Goal: Information Seeking & Learning: Learn about a topic

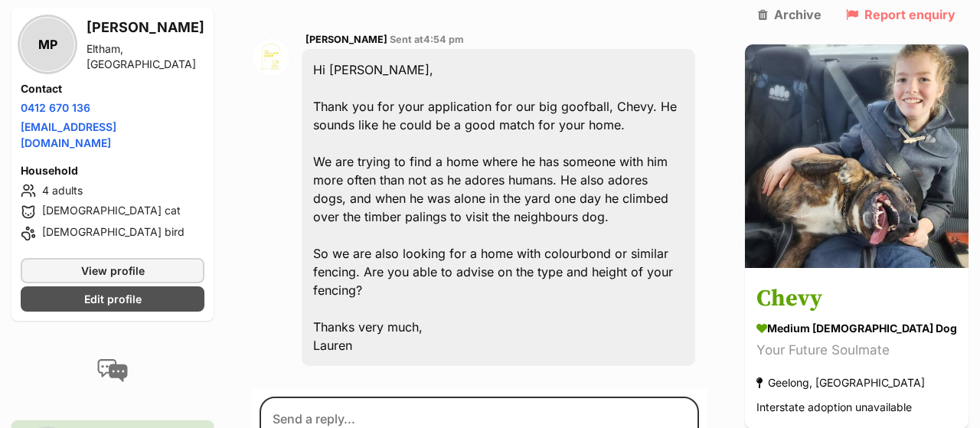
scroll to position [1240, 0]
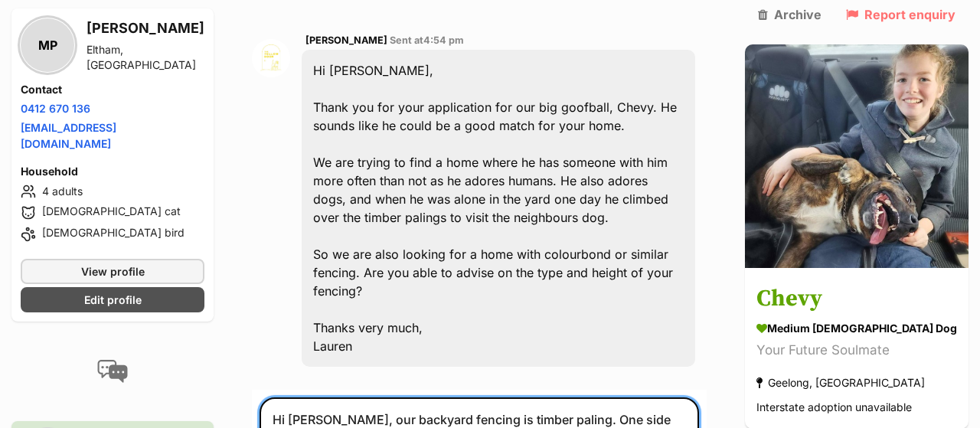
type textarea "Hi Lauren, our backyard fencing is timber paling. One side fence & back fence a…"
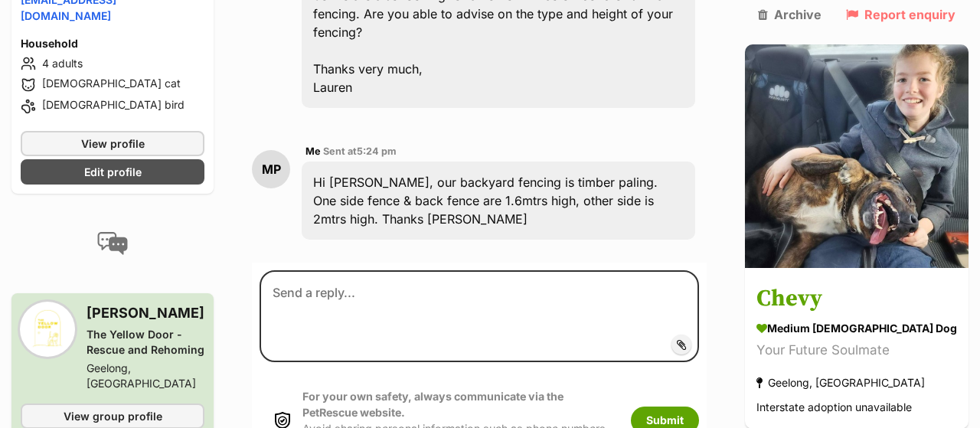
scroll to position [1508, 0]
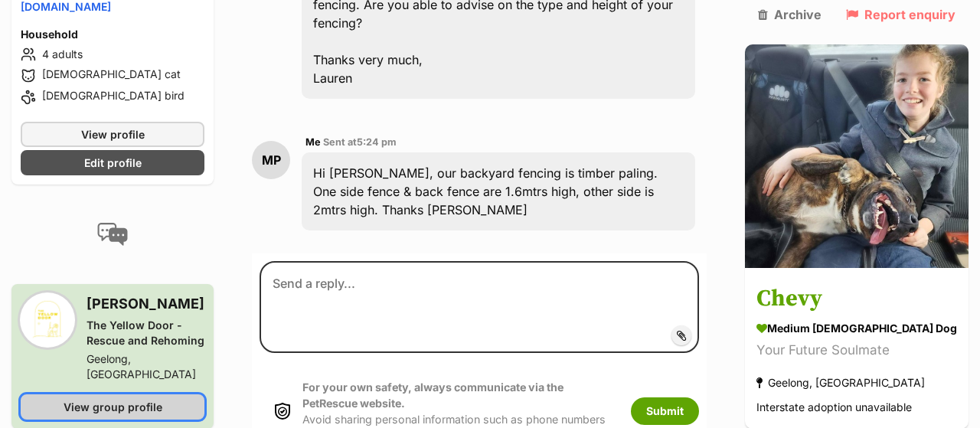
click at [139, 399] on span "View group profile" at bounding box center [113, 407] width 99 height 16
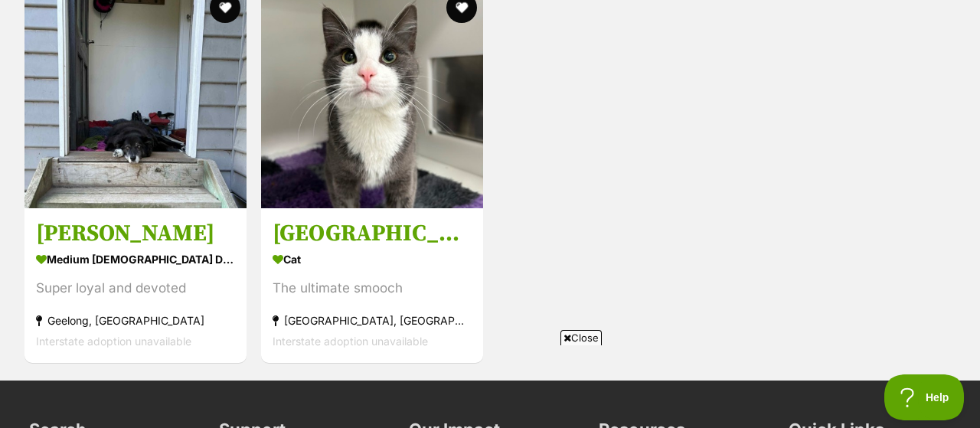
scroll to position [1978, 0]
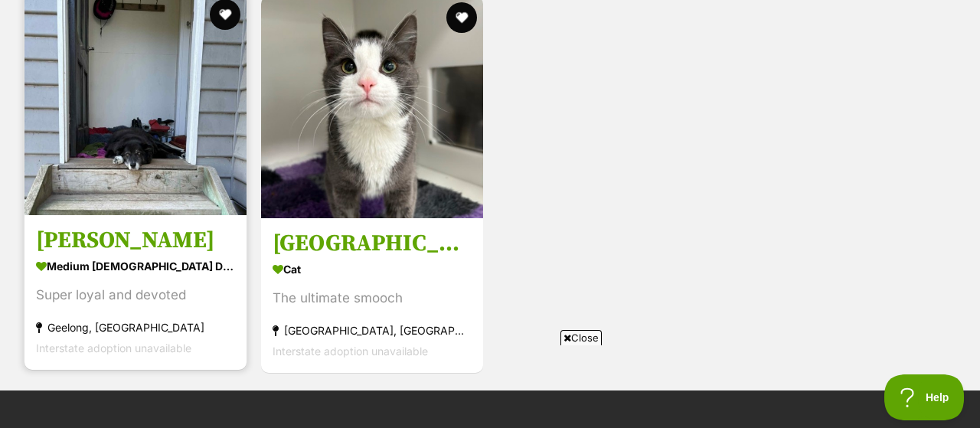
click at [159, 136] on img at bounding box center [136, 104] width 222 height 222
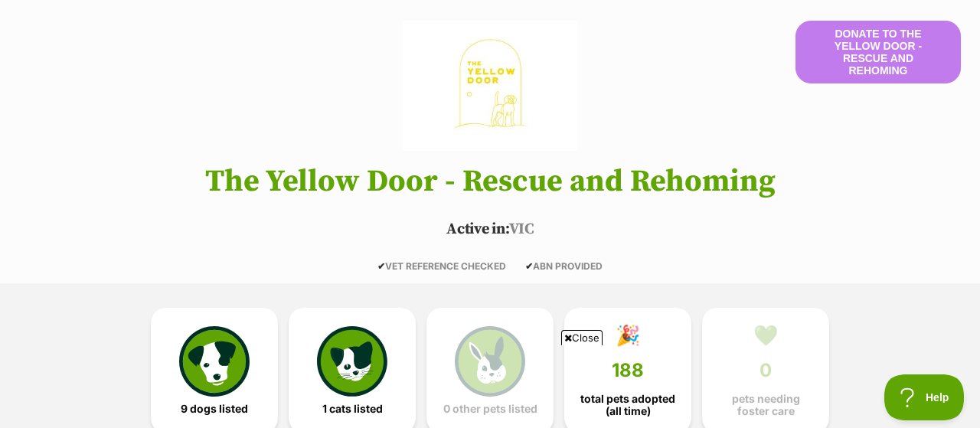
scroll to position [0, 0]
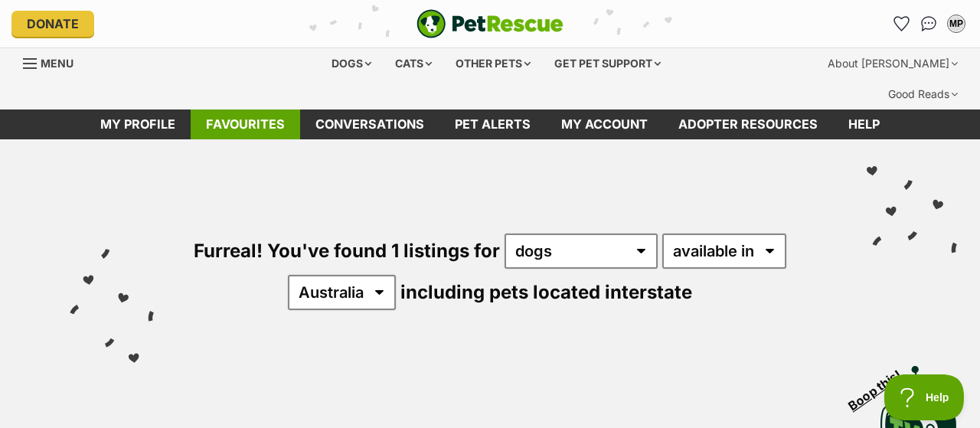
click at [252, 109] on link "Favourites" at bounding box center [245, 124] width 109 height 30
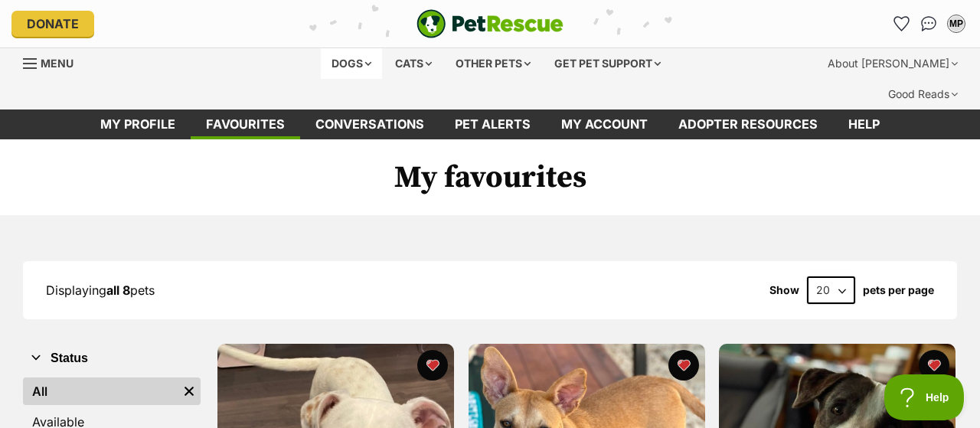
click at [350, 60] on div "Dogs" at bounding box center [351, 63] width 61 height 31
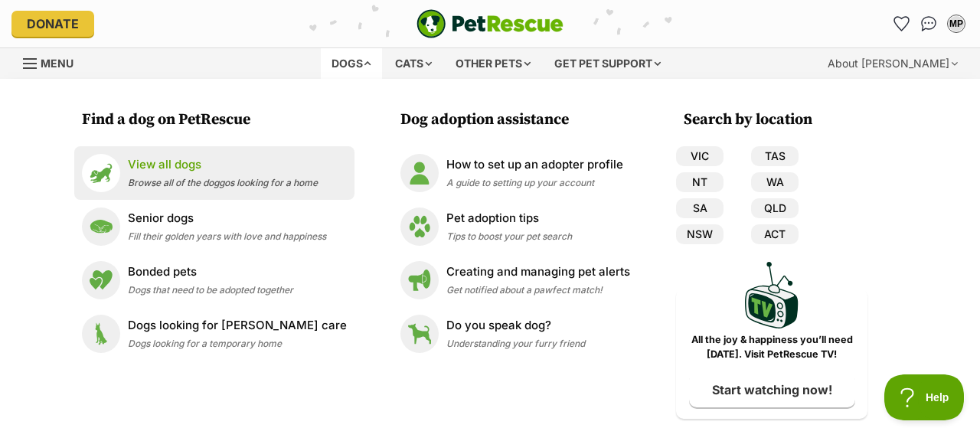
click at [231, 175] on div "View all dogs Browse all of the doggos looking for a home" at bounding box center [223, 172] width 190 height 33
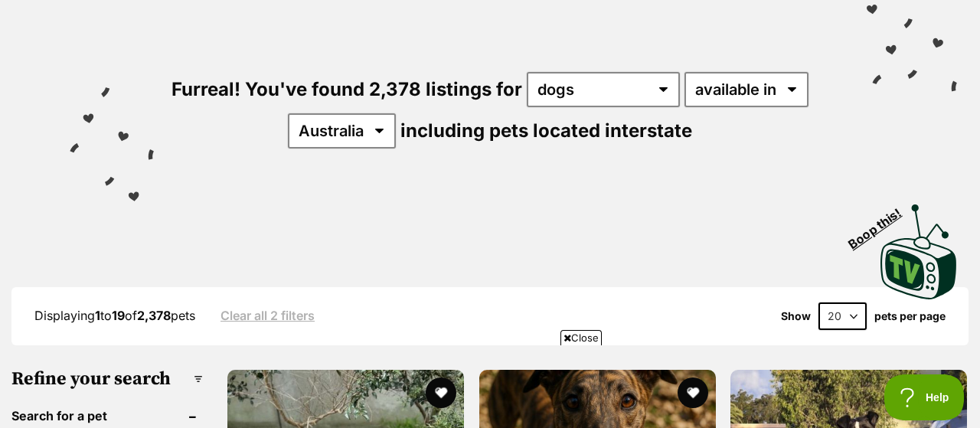
scroll to position [165, 0]
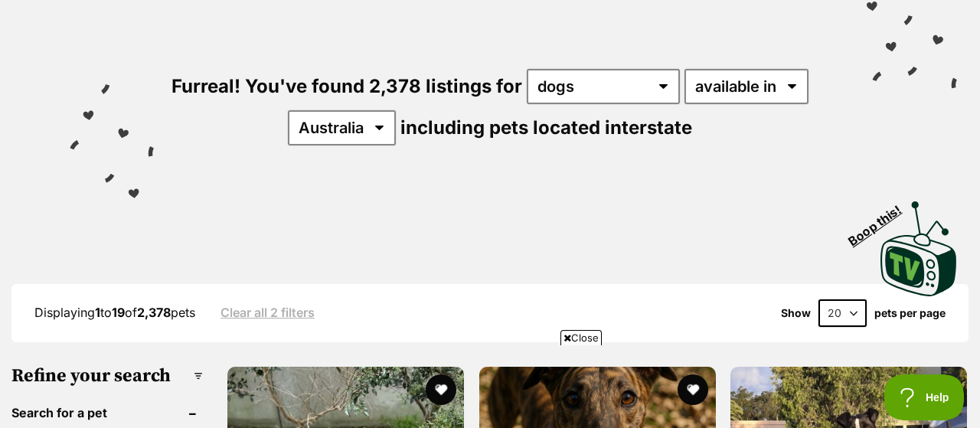
click at [585, 338] on span "Close" at bounding box center [580, 337] width 41 height 15
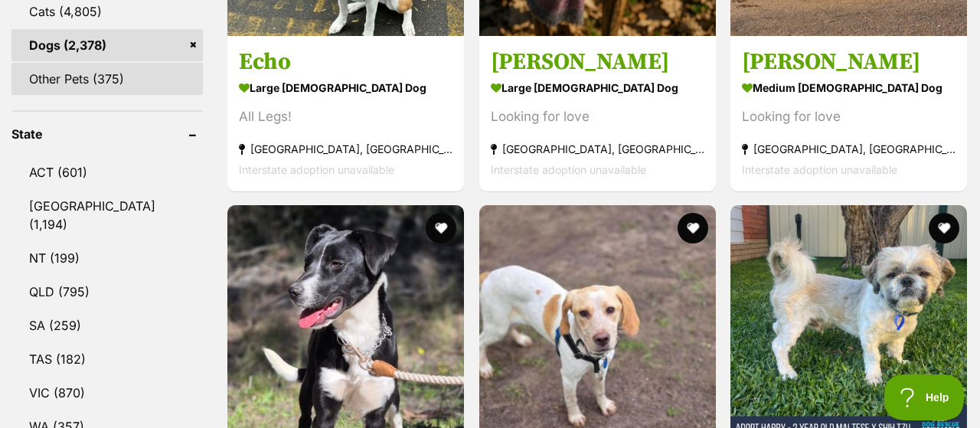
scroll to position [737, 0]
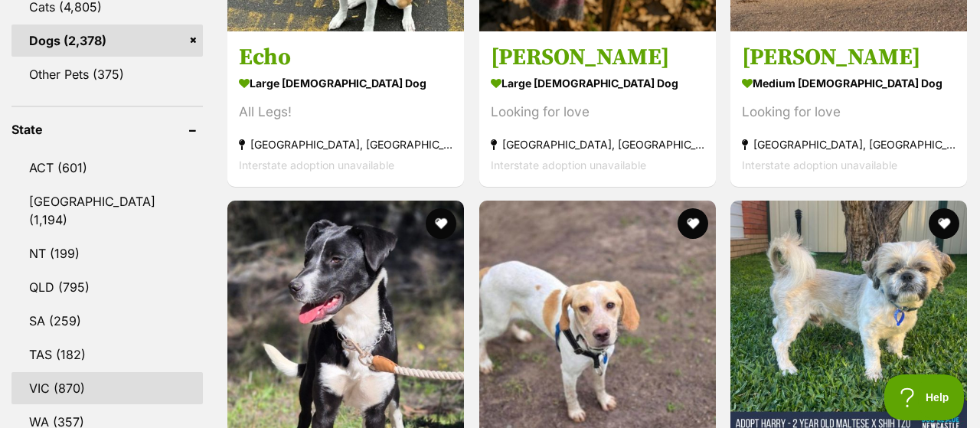
click at [50, 372] on link "VIC (870)" at bounding box center [106, 388] width 191 height 32
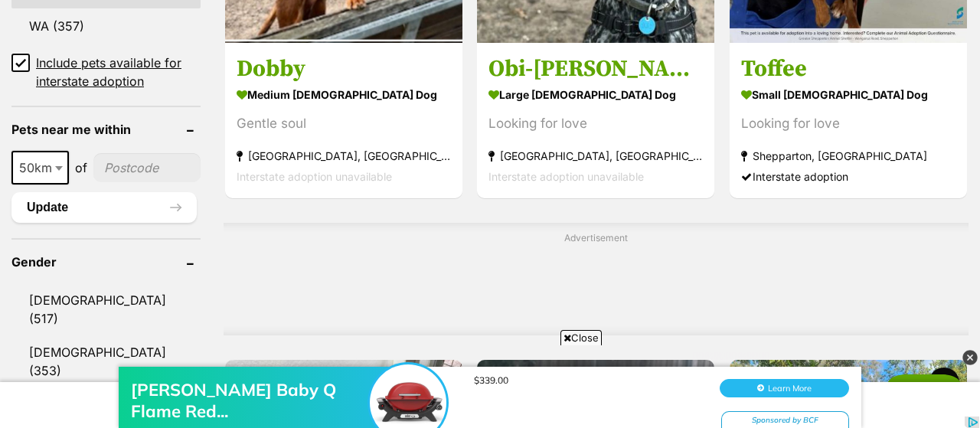
scroll to position [1389, 0]
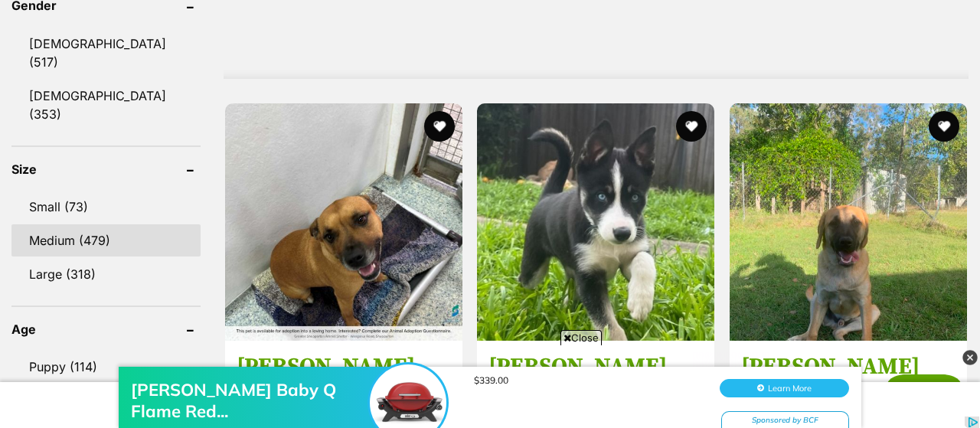
click at [61, 224] on link "Medium (479)" at bounding box center [105, 240] width 189 height 32
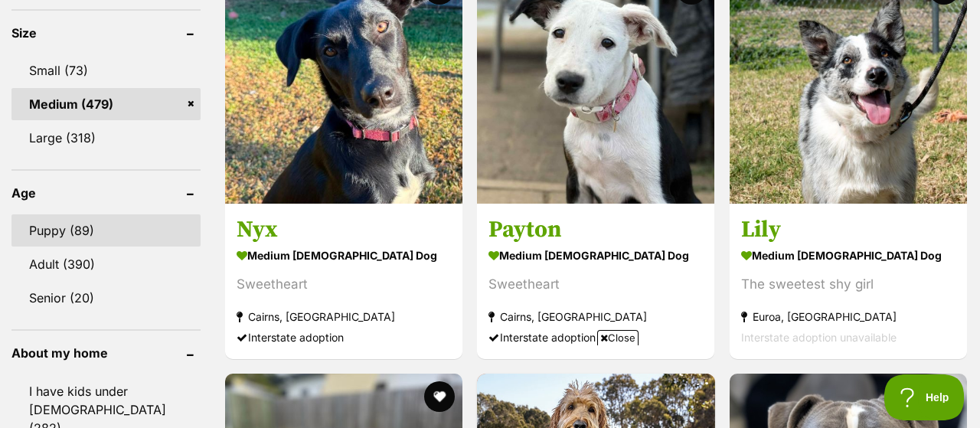
scroll to position [1526, 0]
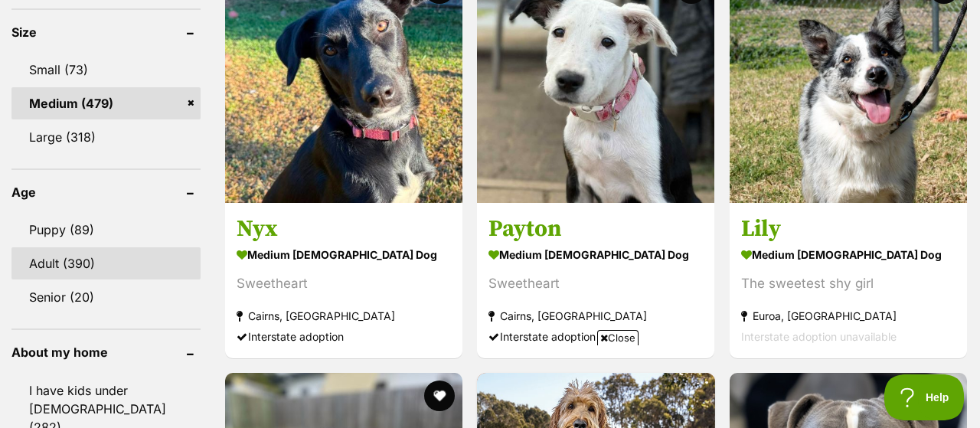
click at [60, 247] on link "Adult (390)" at bounding box center [105, 263] width 189 height 32
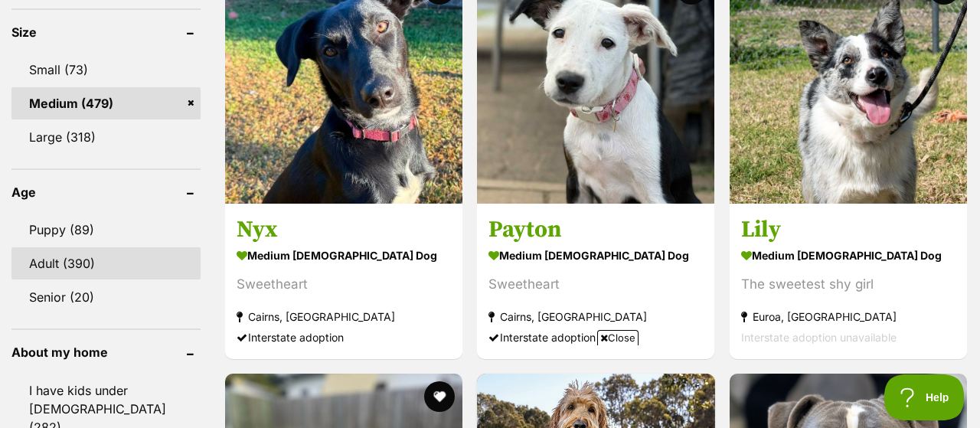
scroll to position [1568, 0]
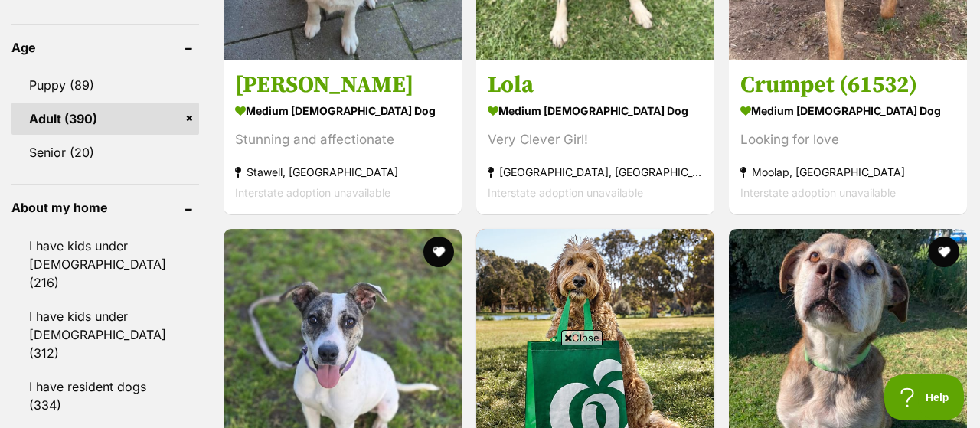
scroll to position [1727, 0]
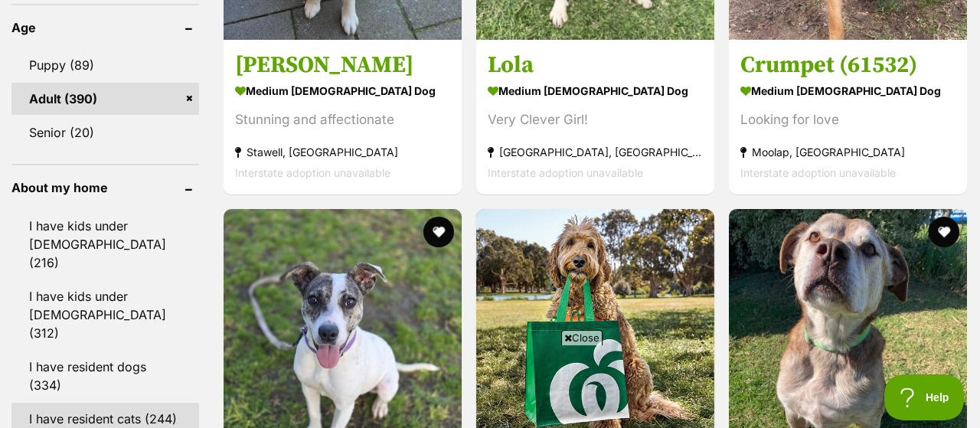
click at [91, 403] on link "I have resident cats (244)" at bounding box center [105, 419] width 188 height 32
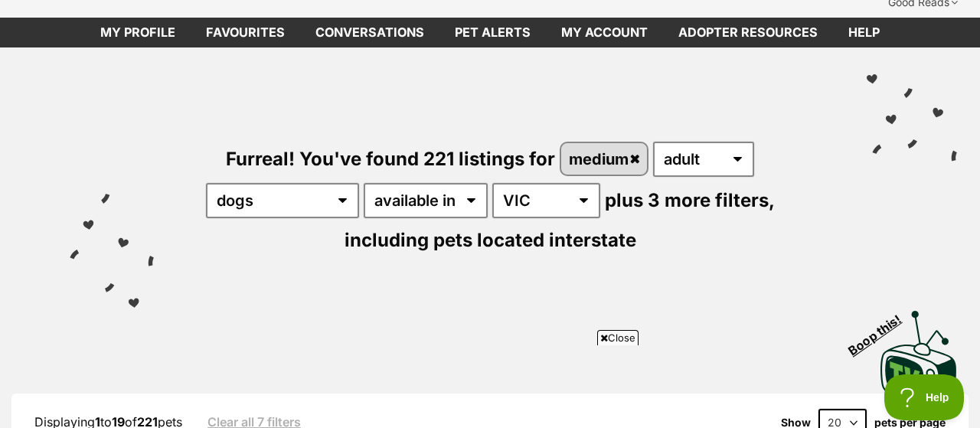
scroll to position [93, 0]
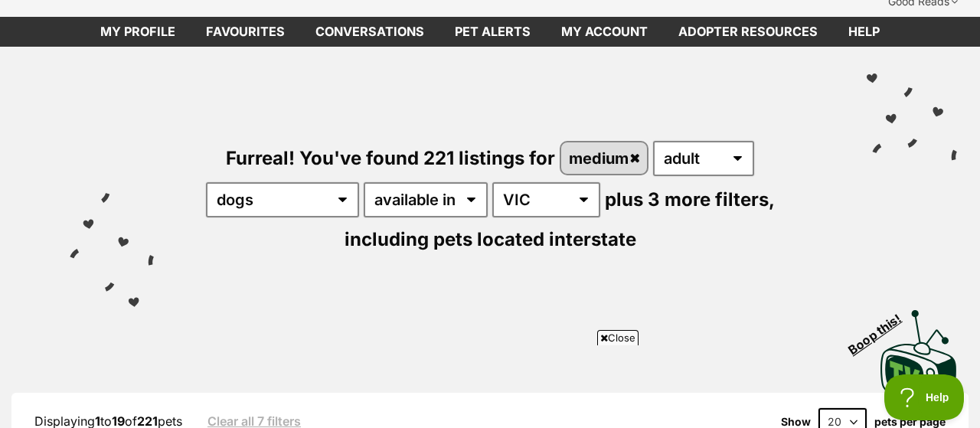
click at [627, 332] on span "Close" at bounding box center [617, 337] width 41 height 15
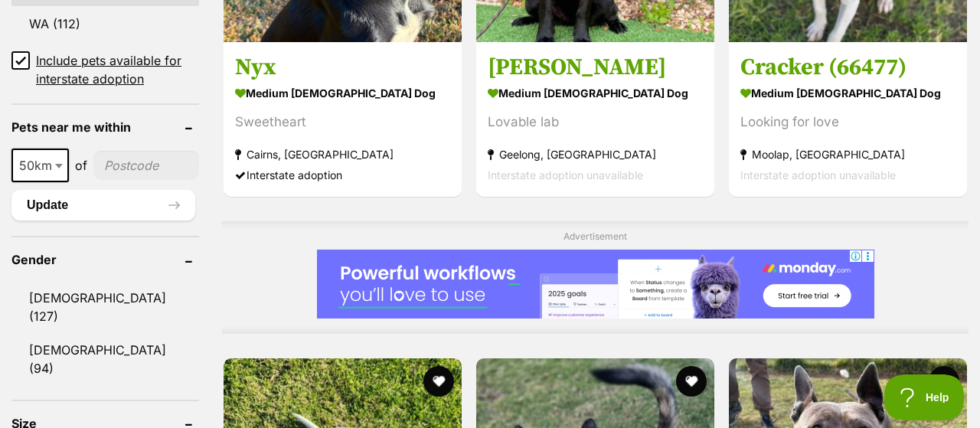
scroll to position [1097, 0]
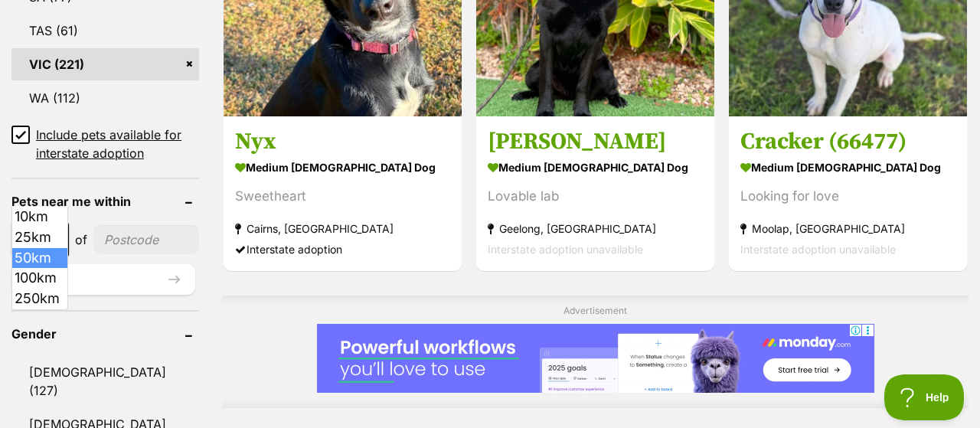
click at [57, 223] on span at bounding box center [60, 240] width 15 height 34
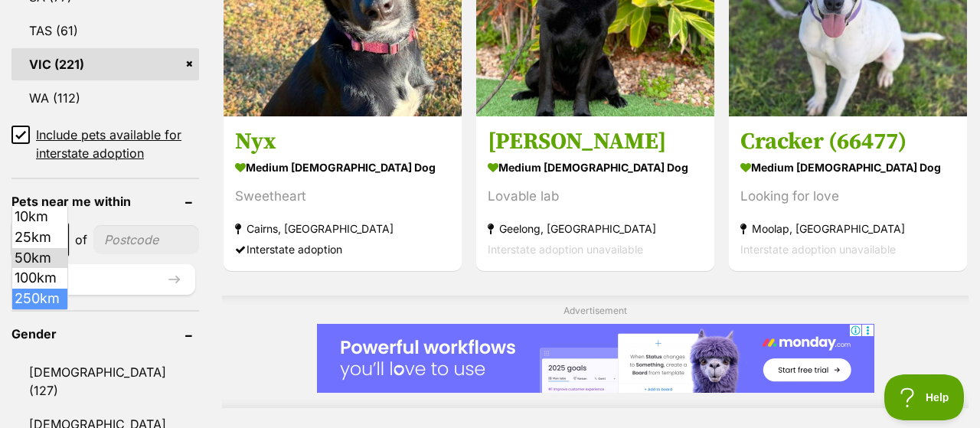
select select "250"
click at [139, 225] on input"] "postcode" at bounding box center [150, 239] width 98 height 29
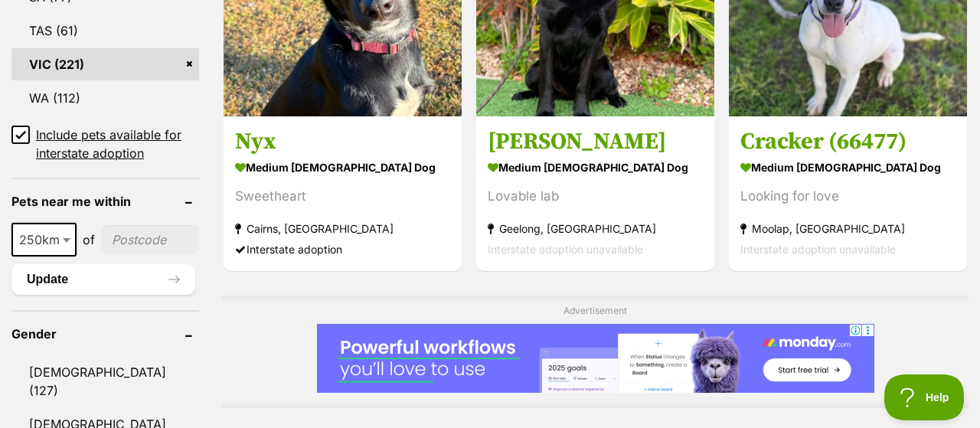
type input"] "3095"
click at [159, 264] on button "Update" at bounding box center [103, 279] width 184 height 31
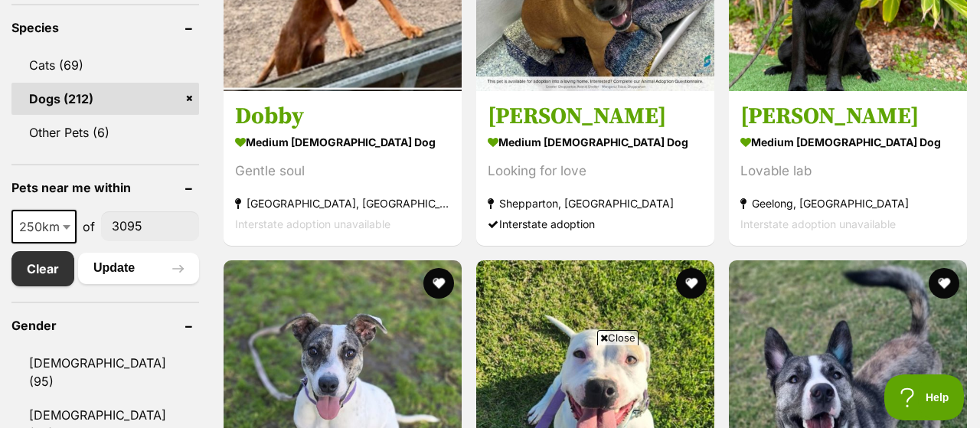
click at [631, 342] on span "Close" at bounding box center [617, 337] width 41 height 15
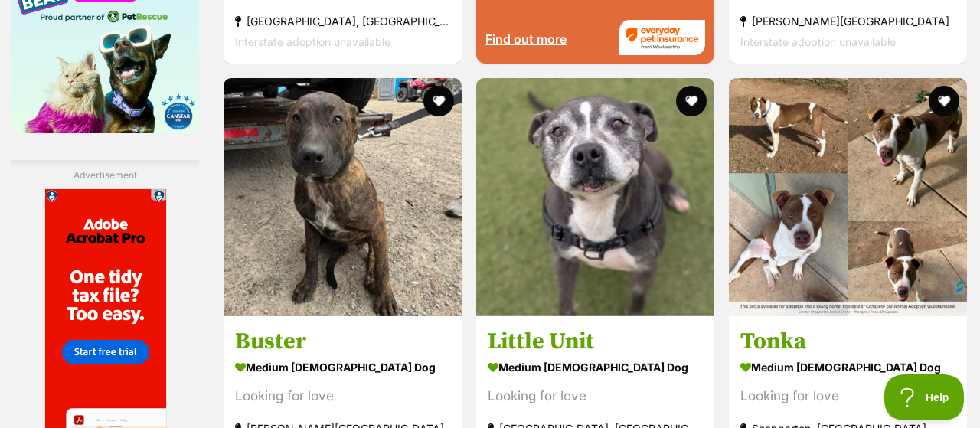
scroll to position [2276, 0]
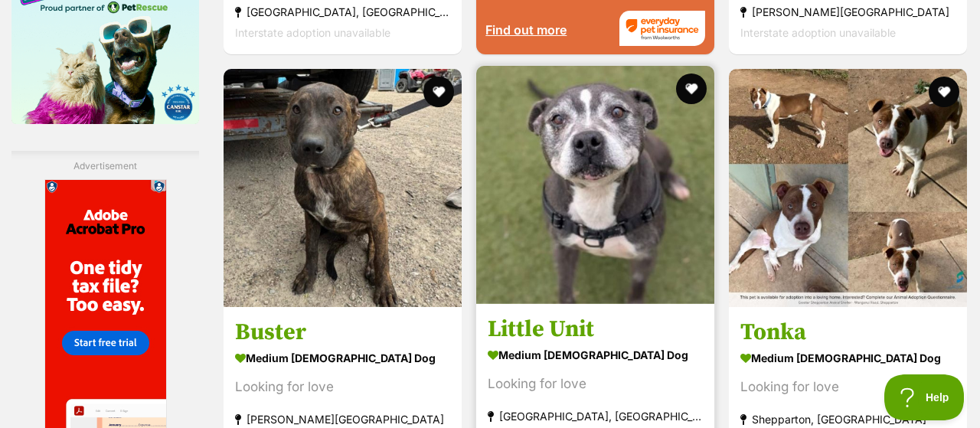
click at [580, 201] on img at bounding box center [595, 185] width 238 height 238
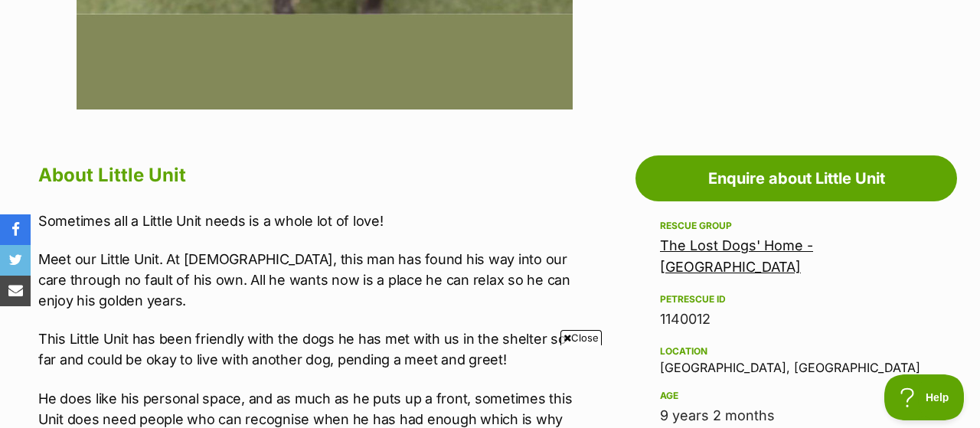
scroll to position [785, 0]
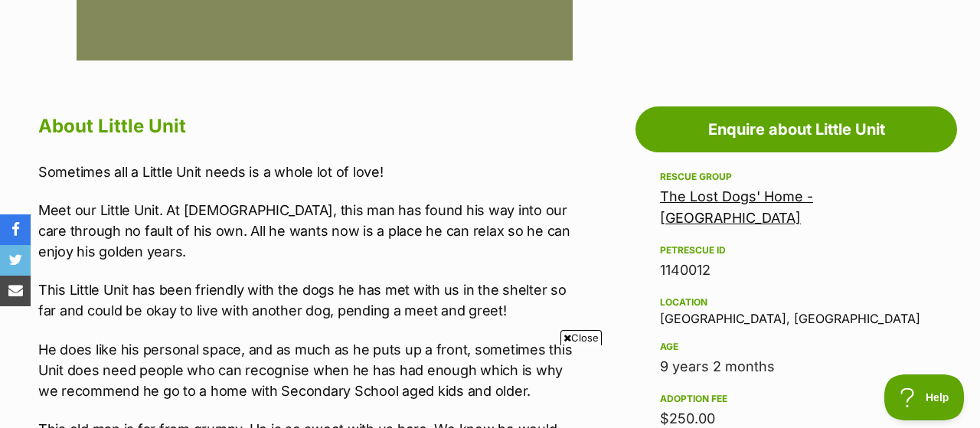
click at [587, 338] on span "Close" at bounding box center [580, 337] width 41 height 15
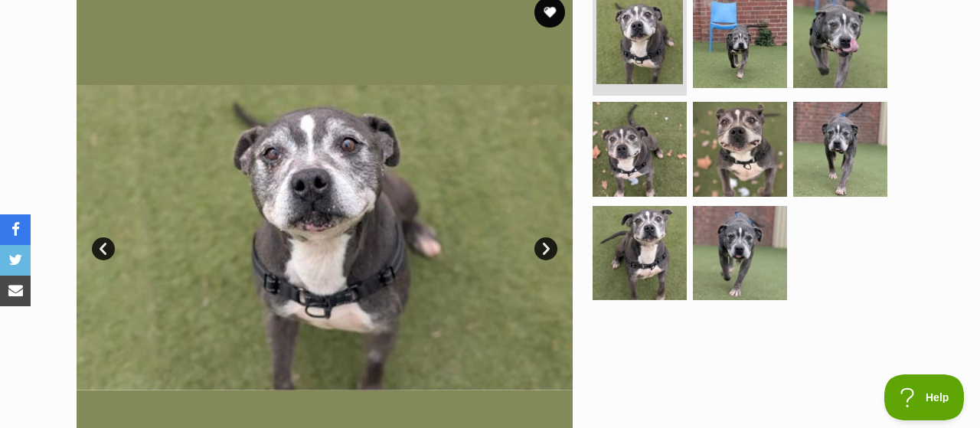
scroll to position [355, 0]
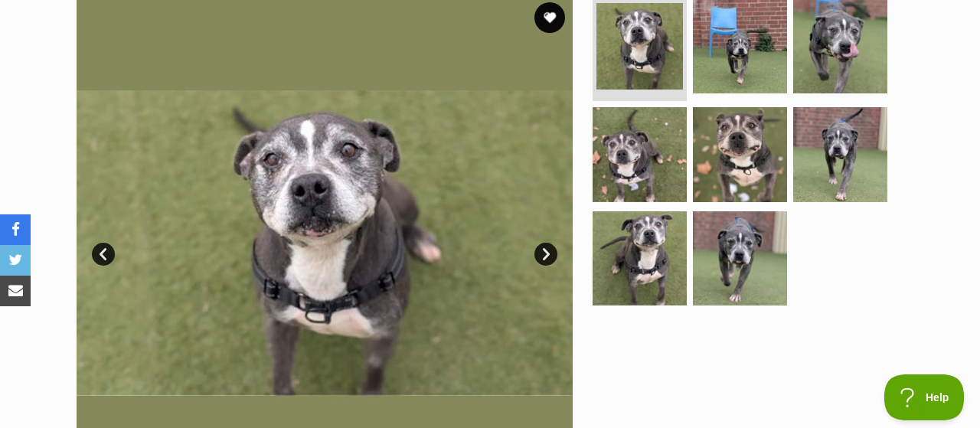
click at [547, 243] on link "Next" at bounding box center [545, 254] width 23 height 23
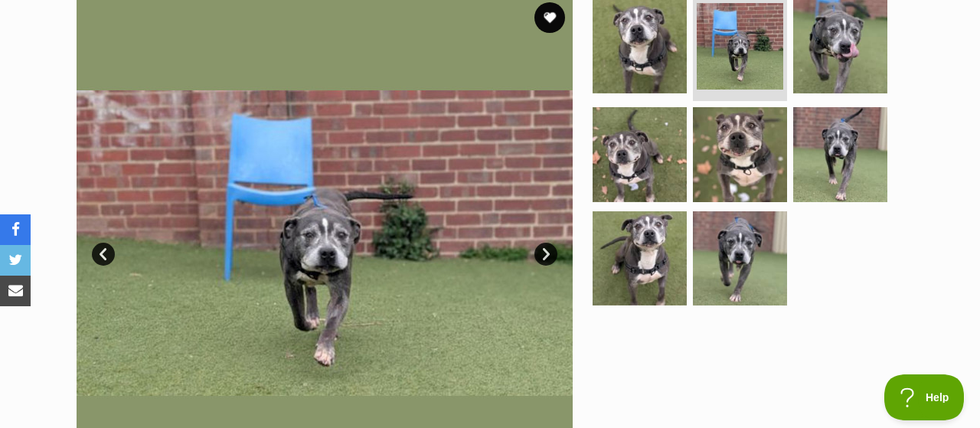
click at [547, 243] on link "Next" at bounding box center [545, 254] width 23 height 23
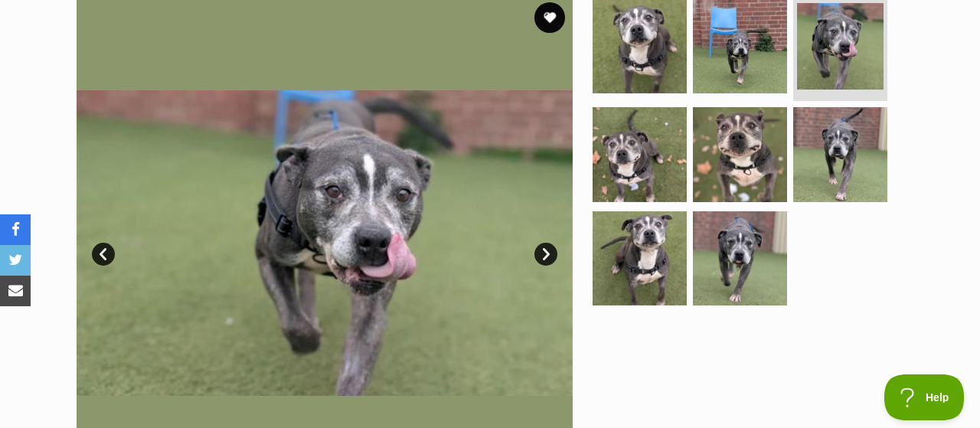
click at [549, 243] on link "Next" at bounding box center [545, 254] width 23 height 23
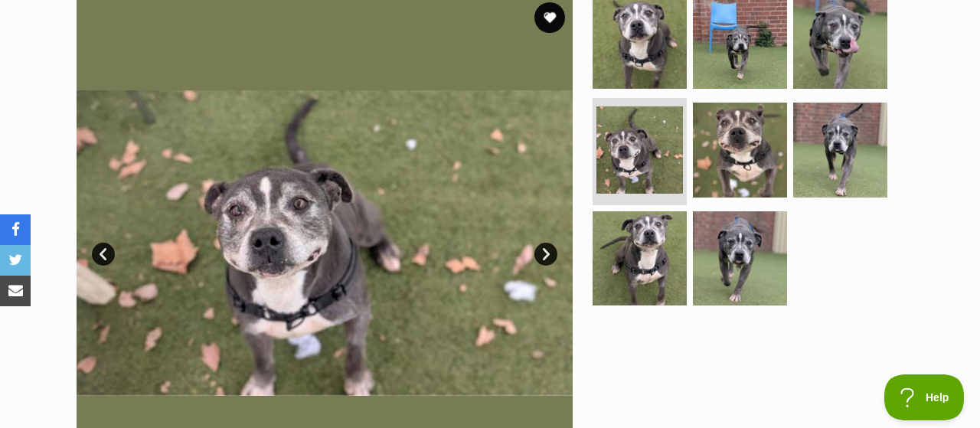
click at [549, 243] on link "Next" at bounding box center [545, 254] width 23 height 23
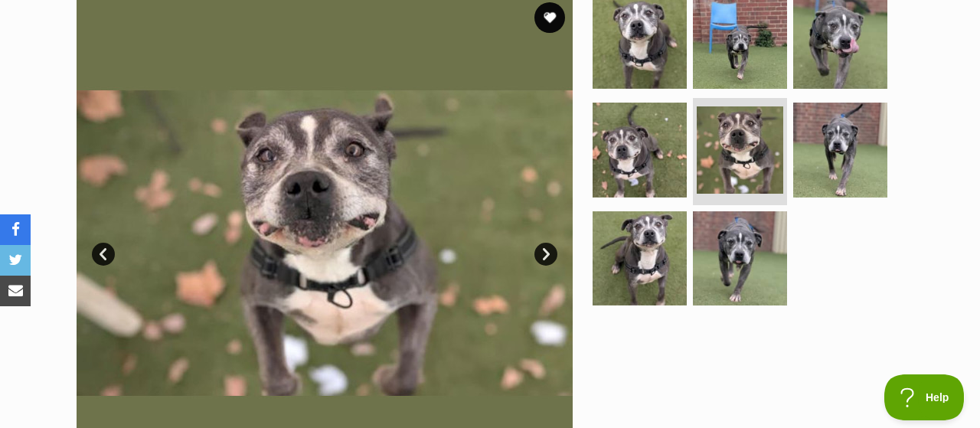
click at [549, 243] on link "Next" at bounding box center [545, 254] width 23 height 23
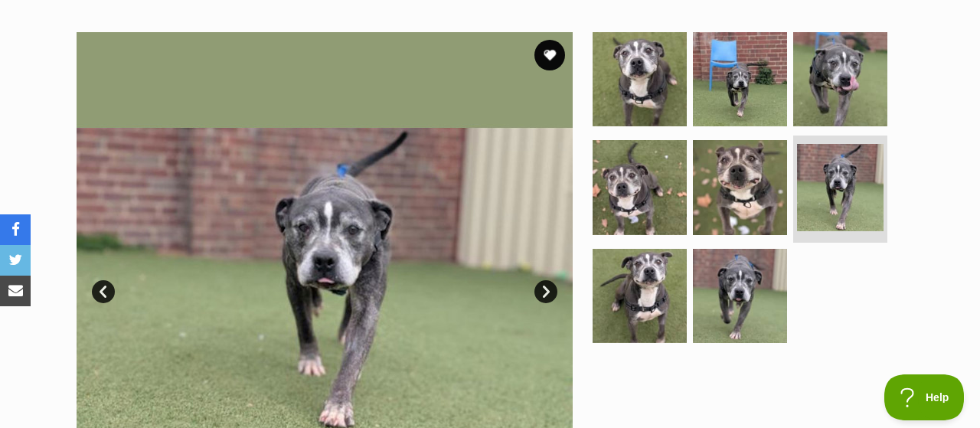
scroll to position [0, 0]
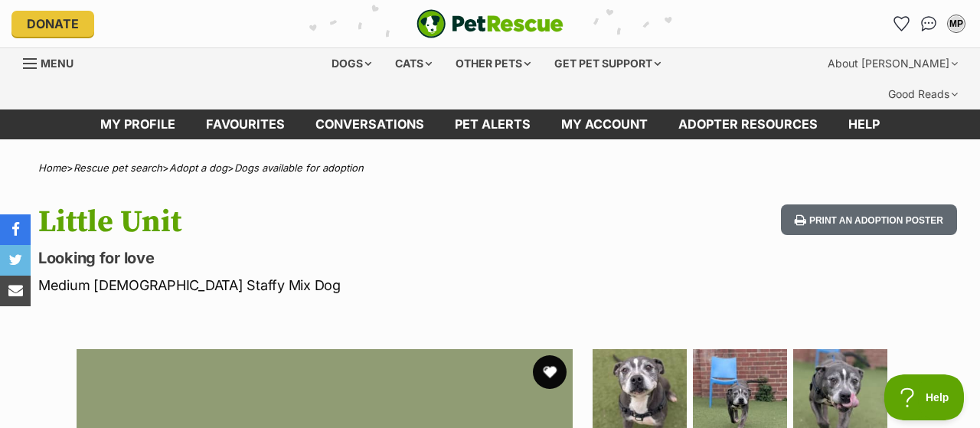
click at [552, 355] on button "favourite" at bounding box center [550, 372] width 34 height 34
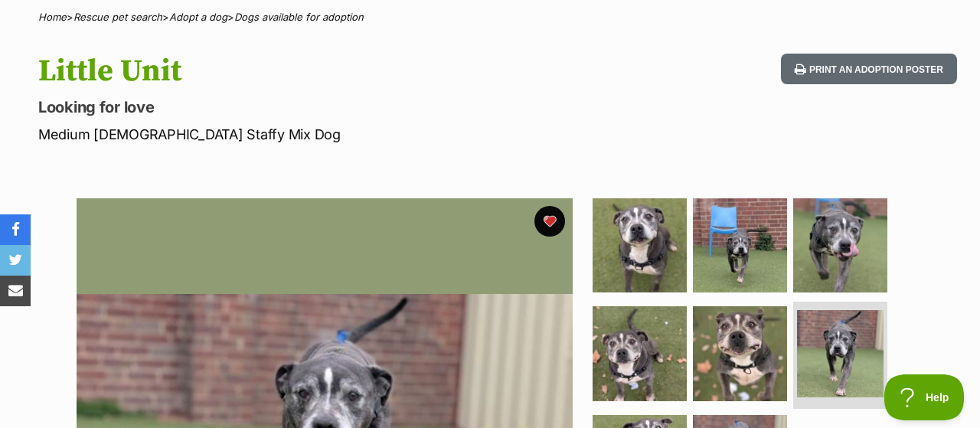
scroll to position [250, 0]
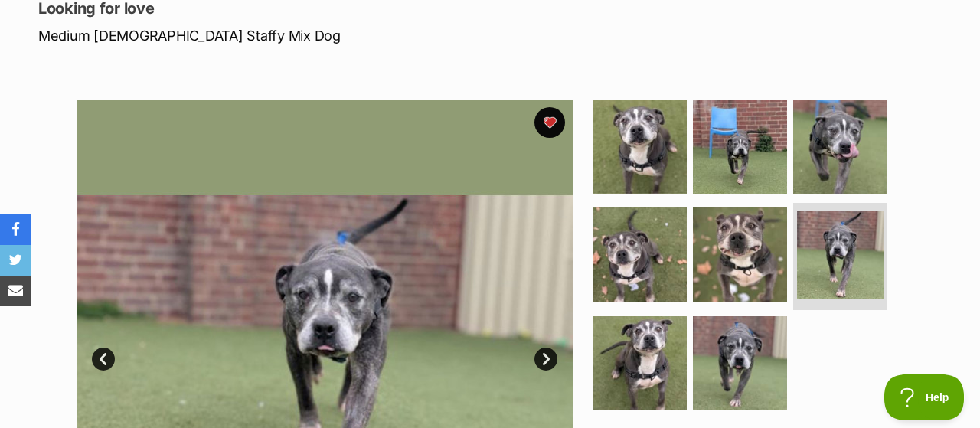
click at [106, 348] on link "Prev" at bounding box center [103, 359] width 23 height 23
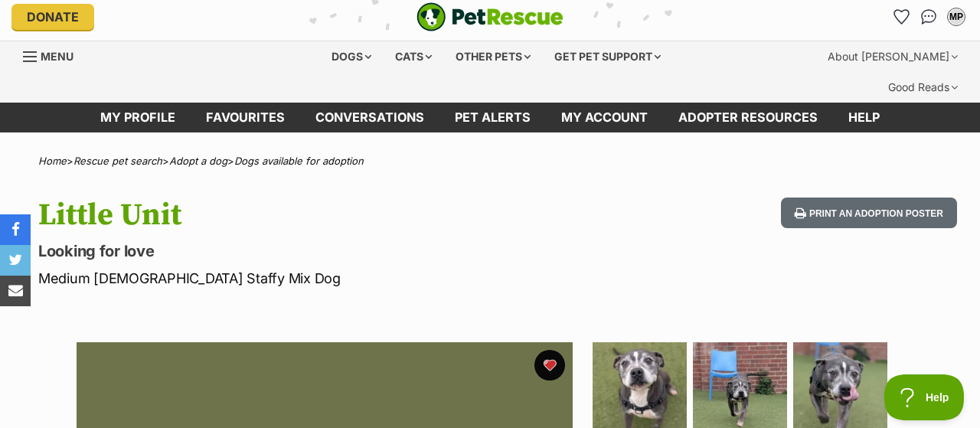
scroll to position [0, 0]
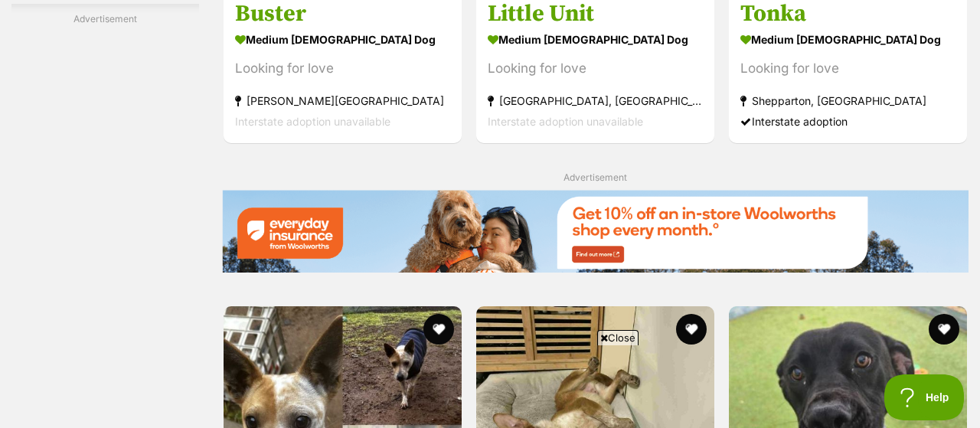
scroll to position [2606, 0]
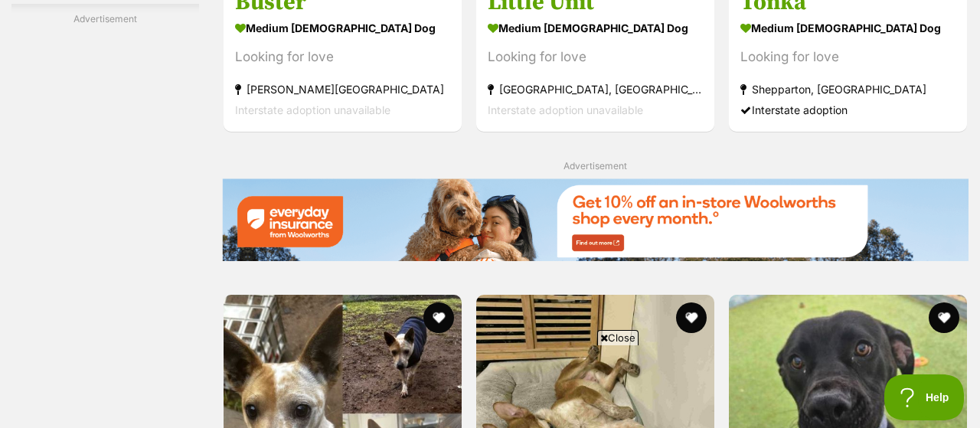
click at [623, 342] on span "Close" at bounding box center [617, 337] width 41 height 15
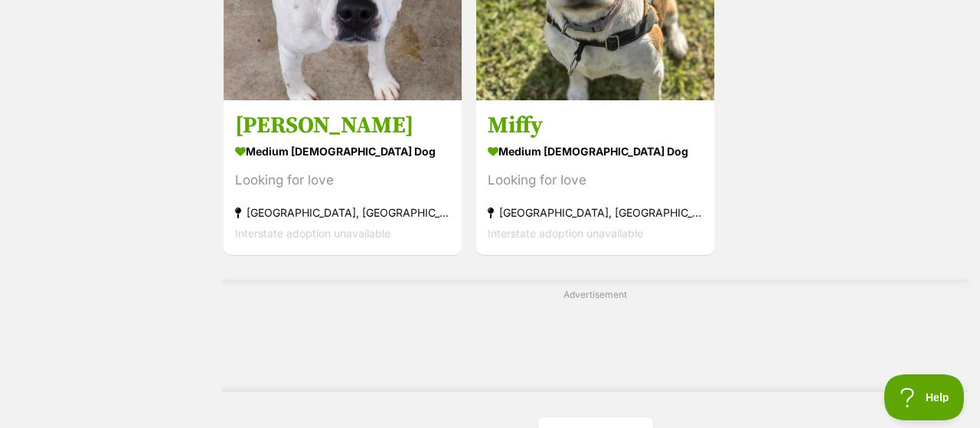
scroll to position [3447, 0]
click at [587, 417] on link "Next" at bounding box center [595, 435] width 115 height 37
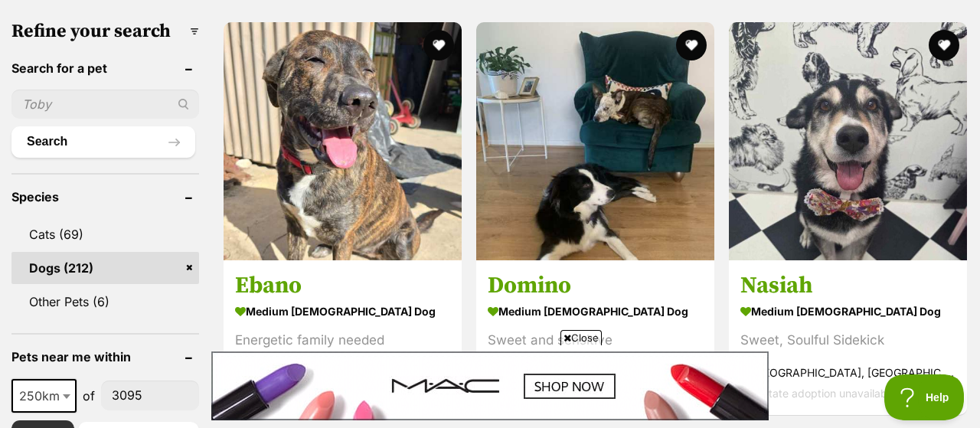
click at [593, 335] on span "Close" at bounding box center [580, 337] width 41 height 15
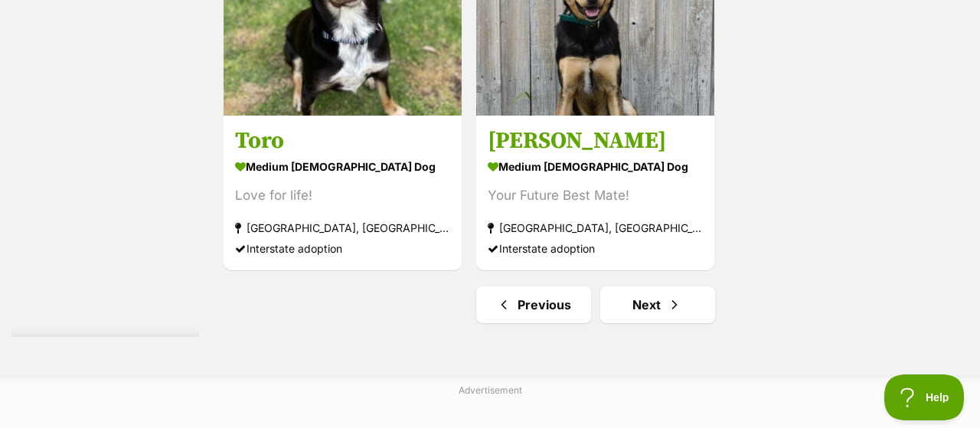
scroll to position [3578, 0]
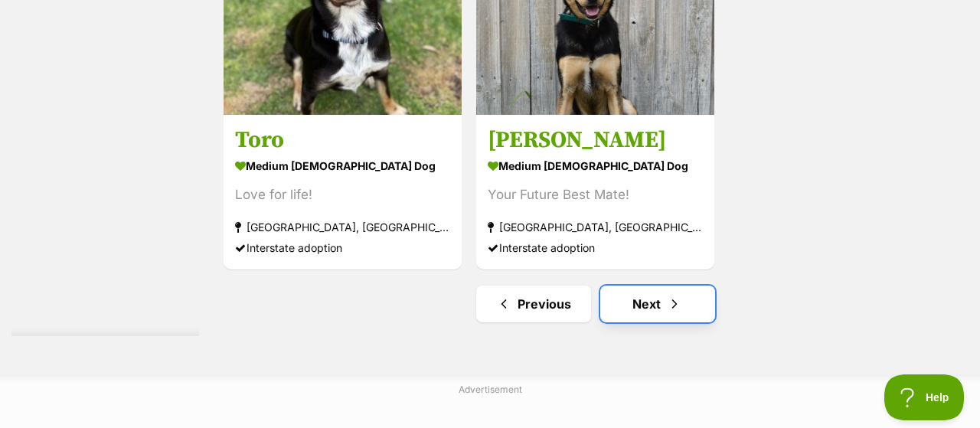
click at [650, 286] on link "Next" at bounding box center [657, 304] width 115 height 37
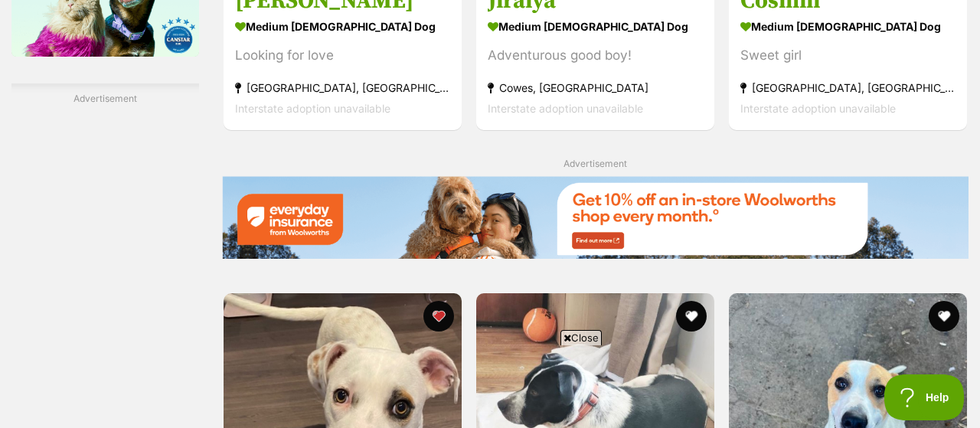
scroll to position [2345, 0]
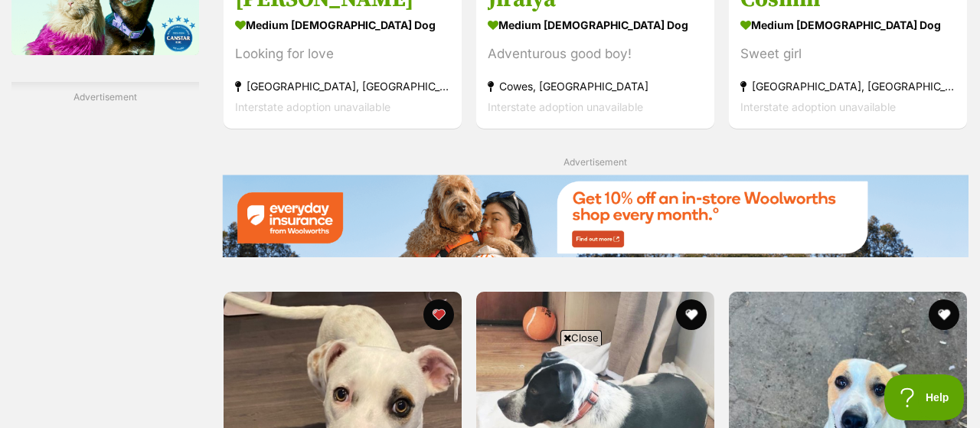
click at [579, 338] on span "Close" at bounding box center [580, 337] width 41 height 15
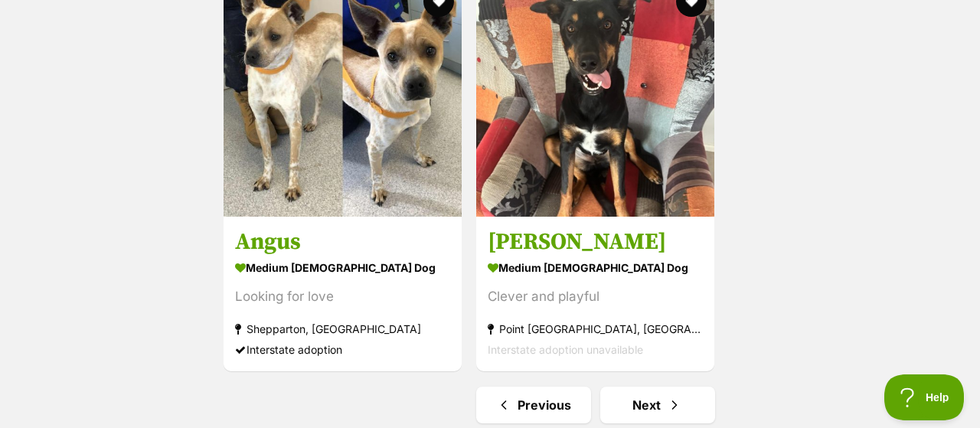
scroll to position [3623, 0]
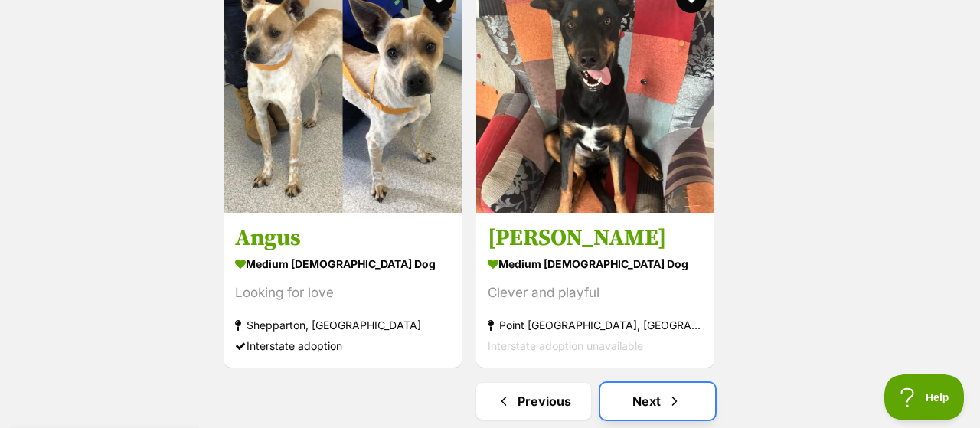
click at [654, 383] on link "Next" at bounding box center [657, 401] width 115 height 37
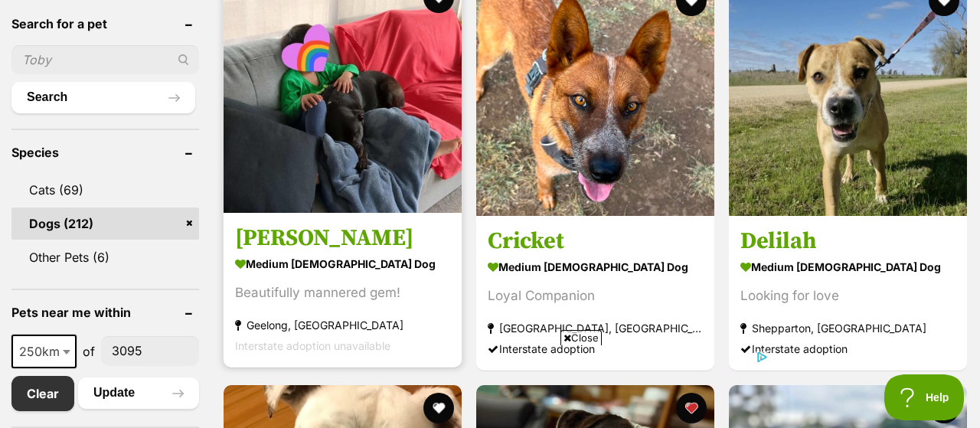
click at [313, 253] on strong "medium [DEMOGRAPHIC_DATA] Dog" at bounding box center [342, 264] width 215 height 22
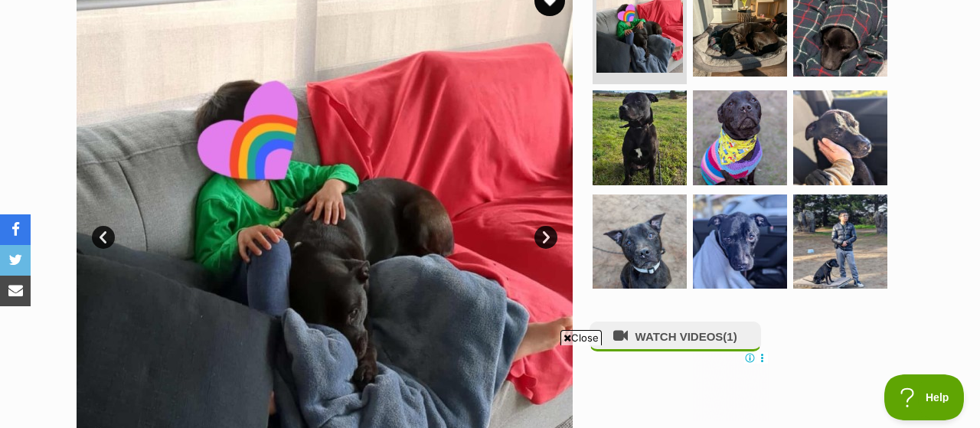
scroll to position [368, 0]
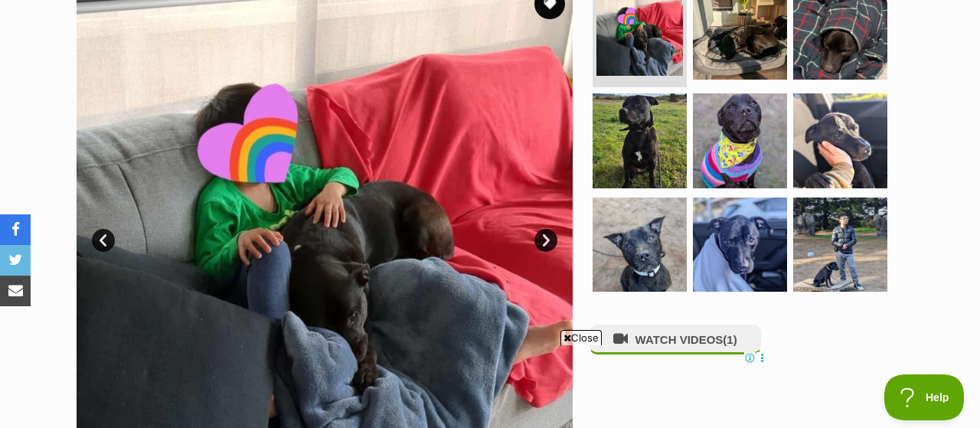
click at [545, 229] on link "Next" at bounding box center [545, 240] width 23 height 23
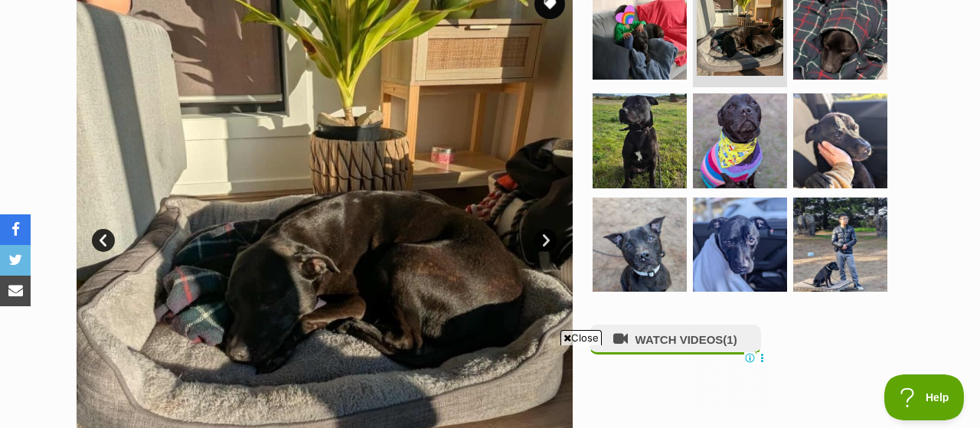
click at [545, 229] on link "Next" at bounding box center [545, 240] width 23 height 23
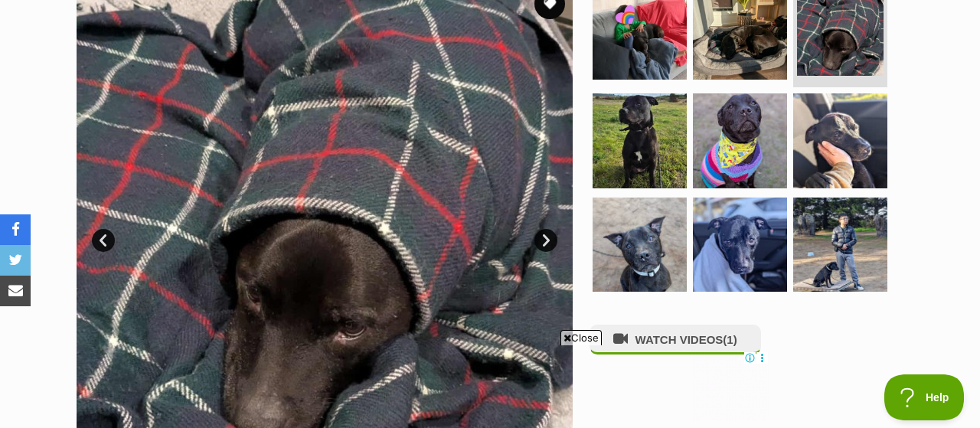
click at [545, 229] on link "Next" at bounding box center [545, 240] width 23 height 23
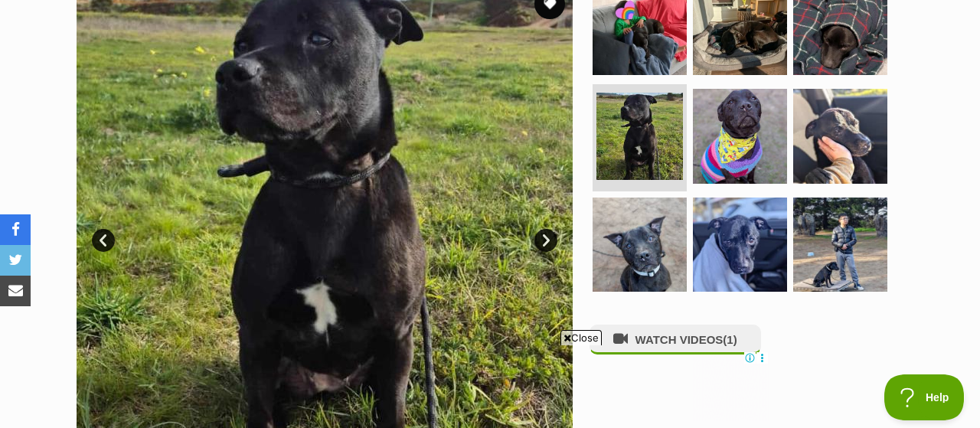
click at [545, 229] on link "Next" at bounding box center [545, 240] width 23 height 23
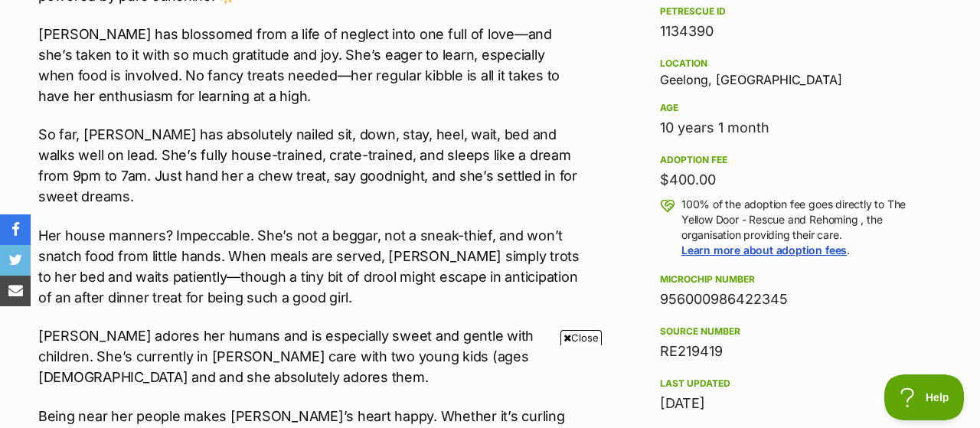
scroll to position [0, 0]
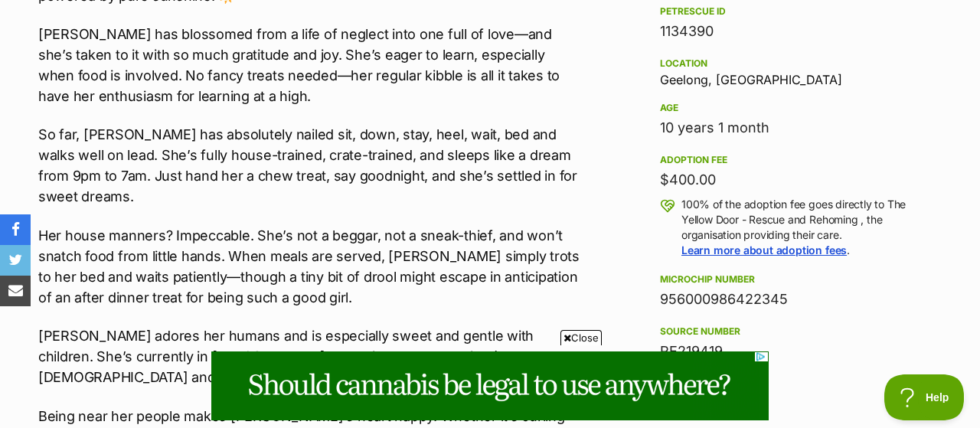
click at [589, 340] on span "Close" at bounding box center [580, 337] width 41 height 15
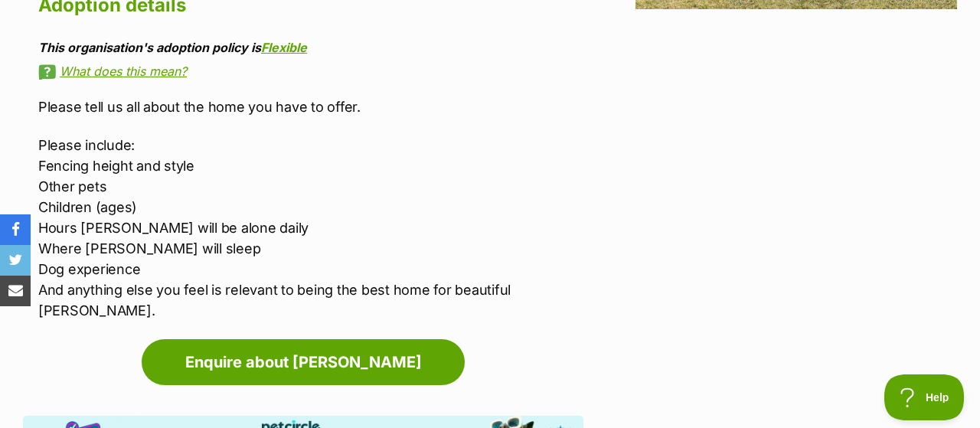
scroll to position [2175, 0]
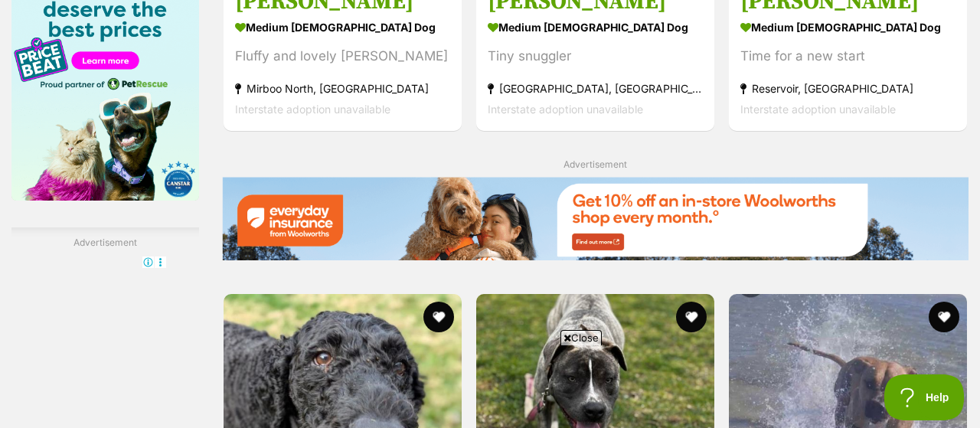
scroll to position [2247, 0]
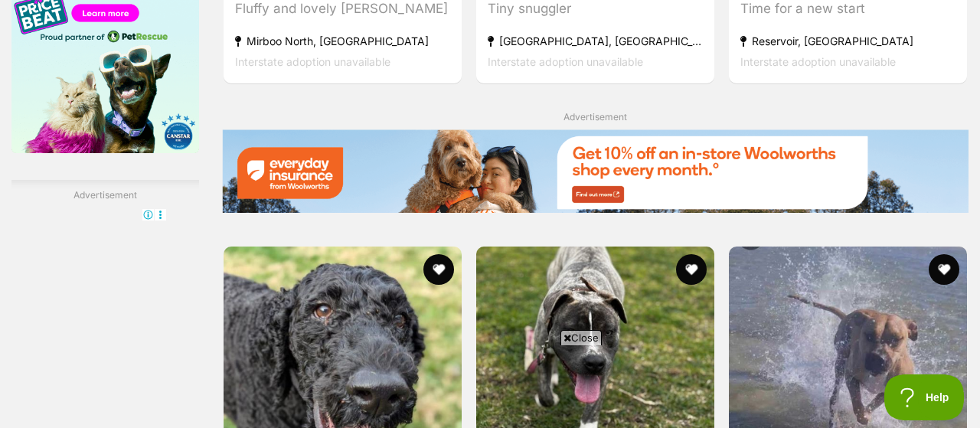
click at [580, 339] on span "Close" at bounding box center [580, 337] width 41 height 15
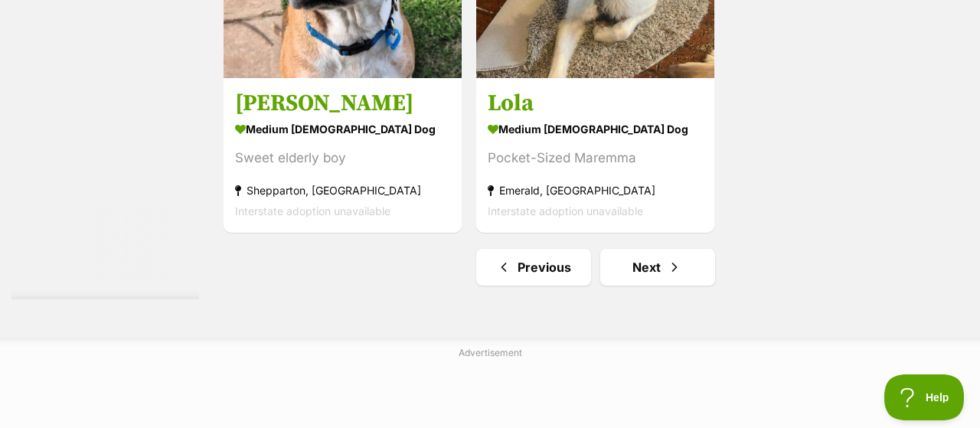
scroll to position [3631, 0]
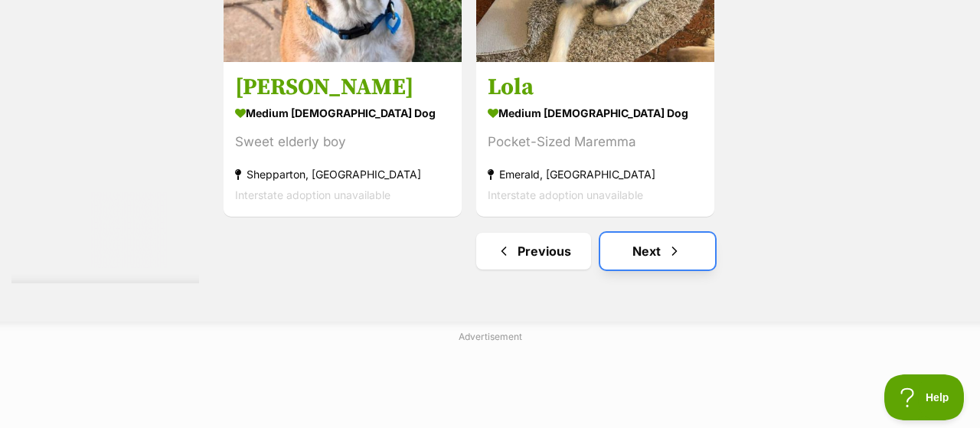
click at [654, 233] on link "Next" at bounding box center [657, 251] width 115 height 37
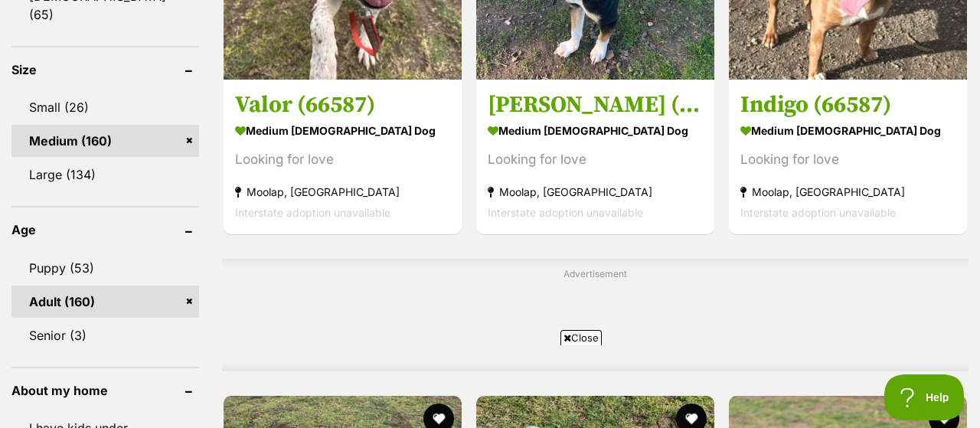
scroll to position [1140, 0]
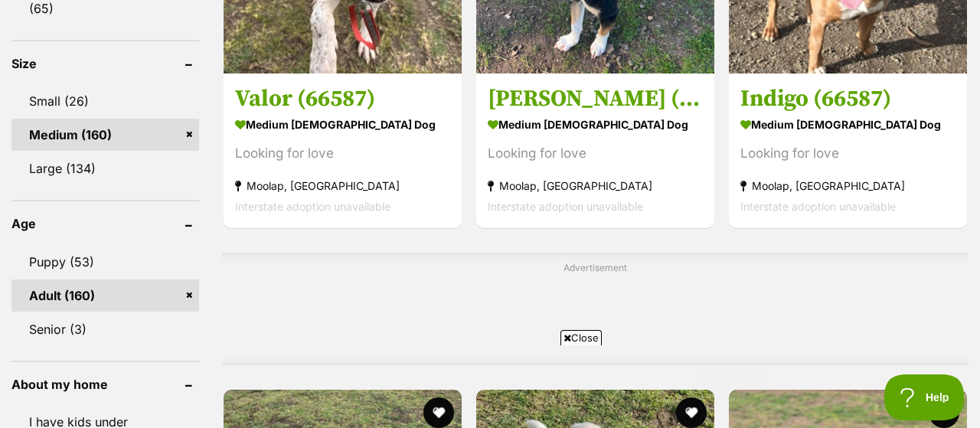
click at [580, 336] on span "Close" at bounding box center [580, 337] width 41 height 15
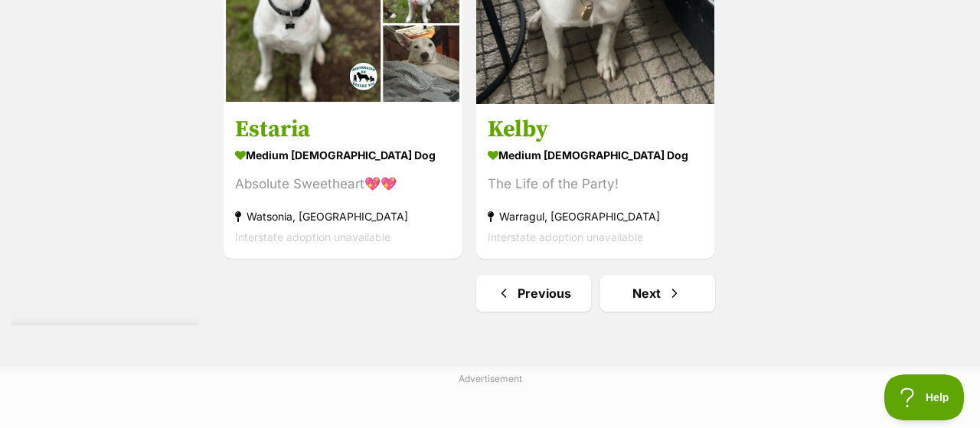
scroll to position [3592, 0]
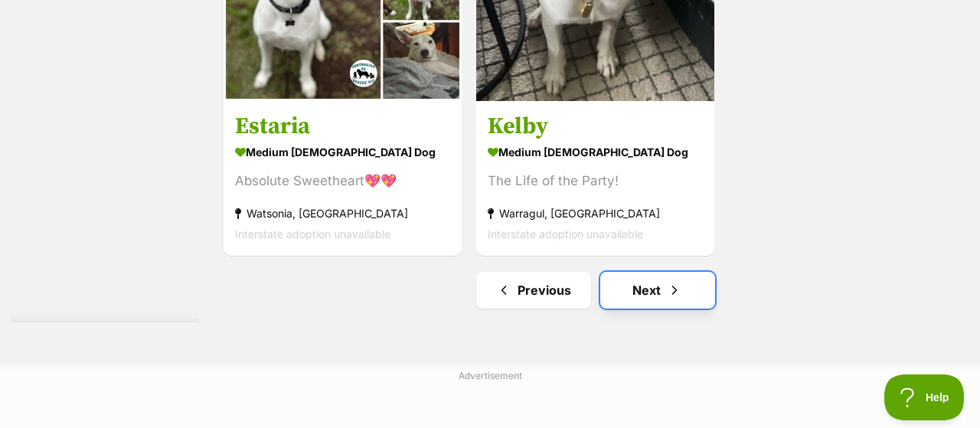
click at [624, 272] on link "Next" at bounding box center [657, 290] width 115 height 37
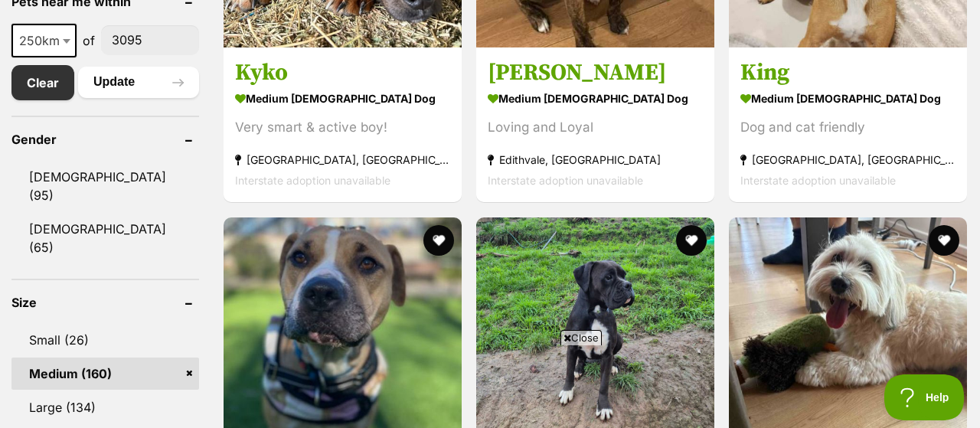
scroll to position [972, 0]
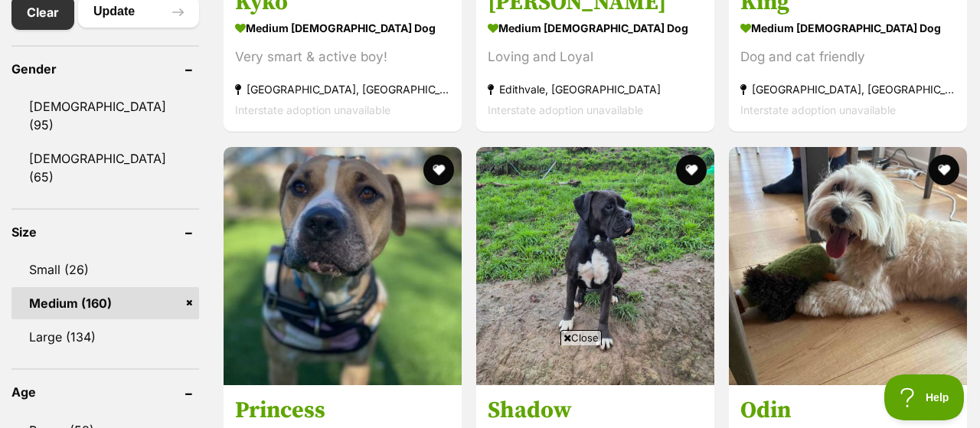
click at [590, 339] on span "Close" at bounding box center [580, 337] width 41 height 15
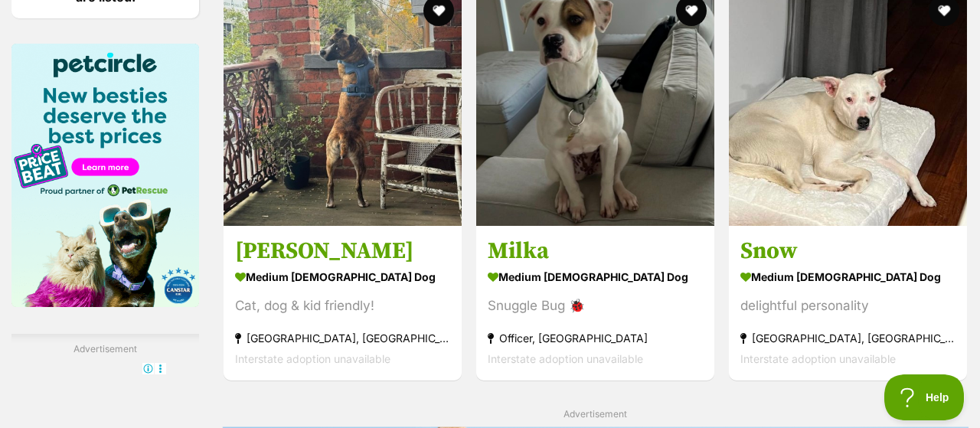
scroll to position [2095, 0]
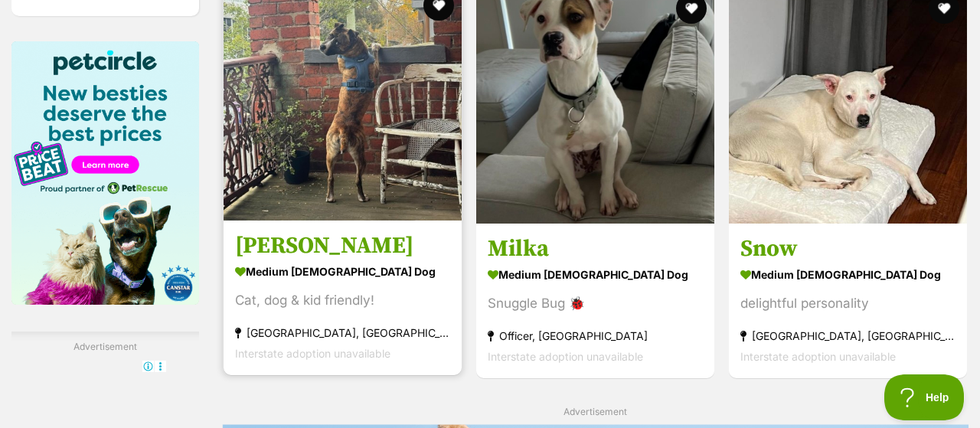
click at [312, 260] on section "medium male Dog Cat, dog & kid friendly! Abbotsford, VIC Interstate adoption un…" at bounding box center [342, 311] width 215 height 103
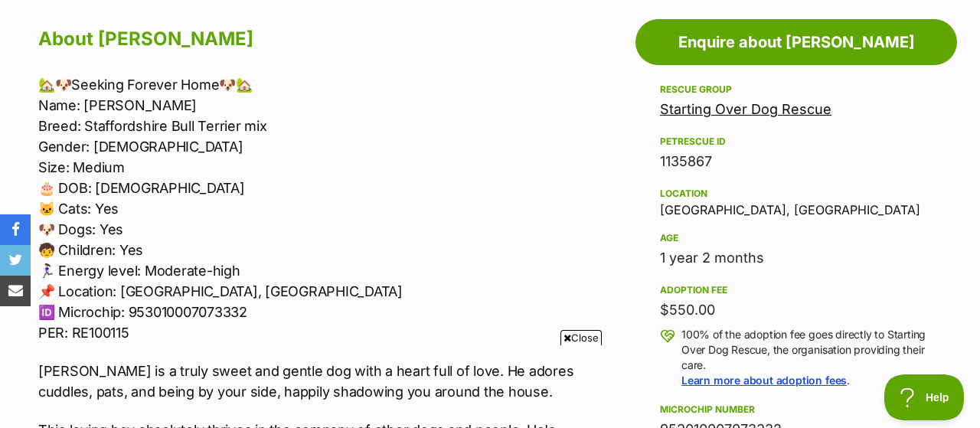
scroll to position [878, 0]
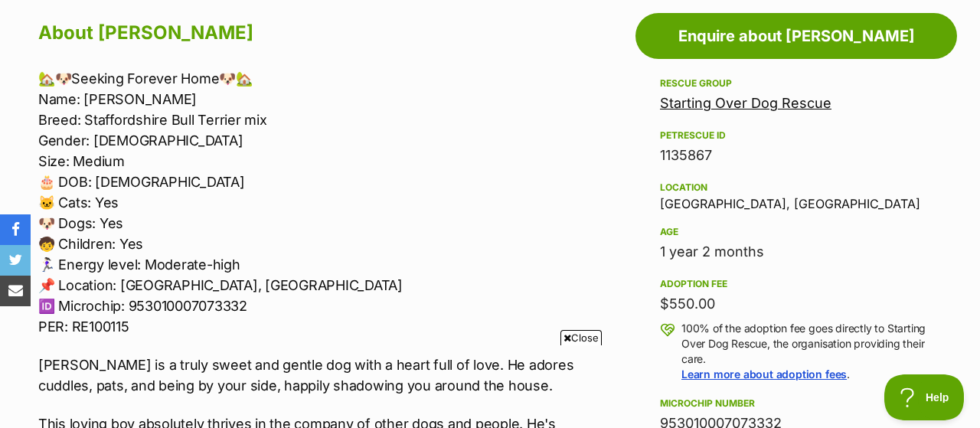
click at [577, 337] on span "Close" at bounding box center [580, 337] width 41 height 15
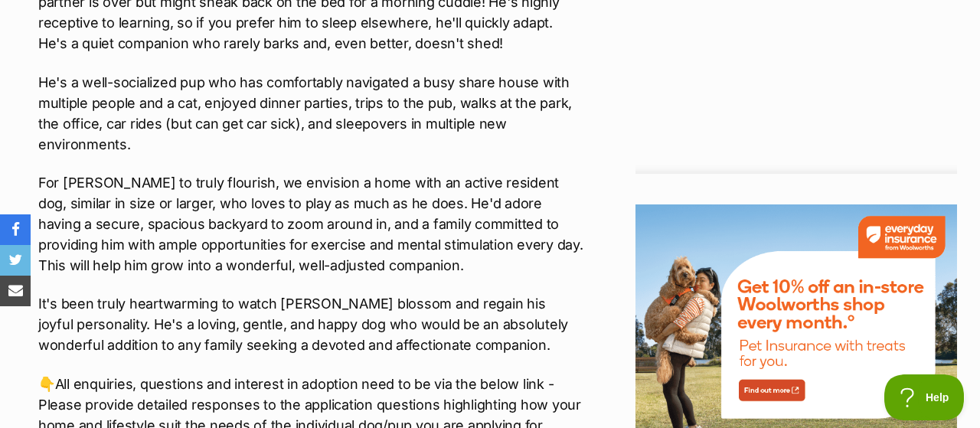
scroll to position [1715, 0]
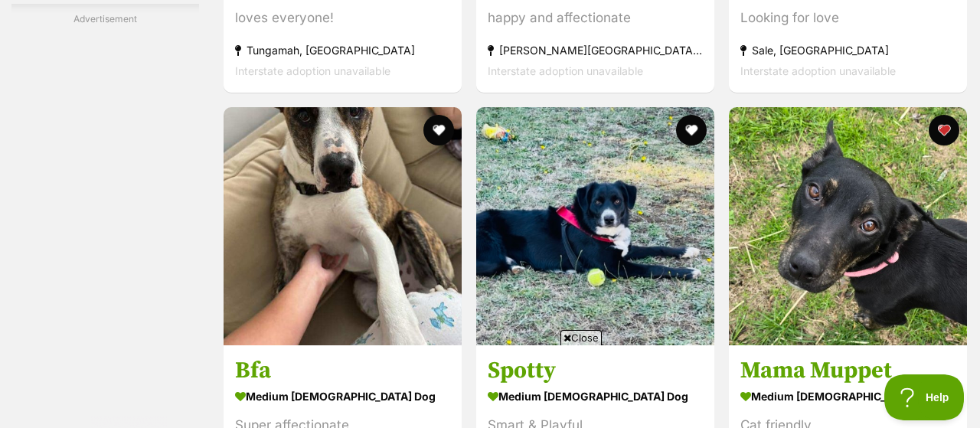
click at [586, 338] on span "Close" at bounding box center [580, 337] width 41 height 15
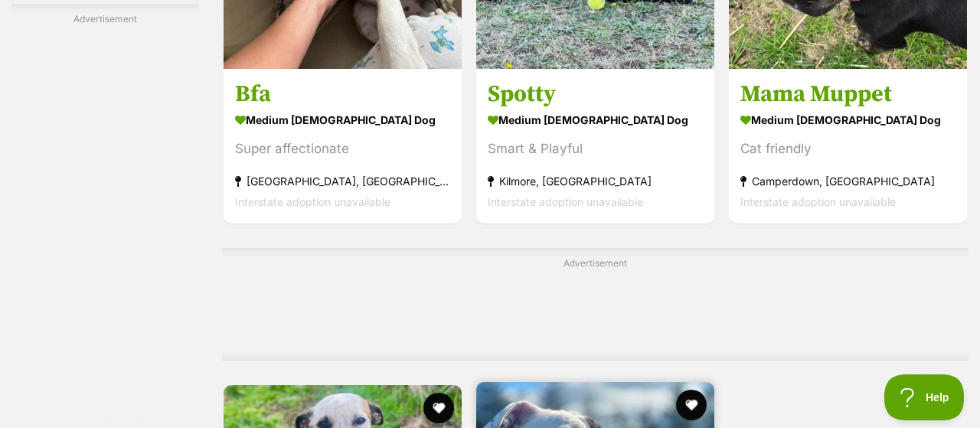
scroll to position [3217, 0]
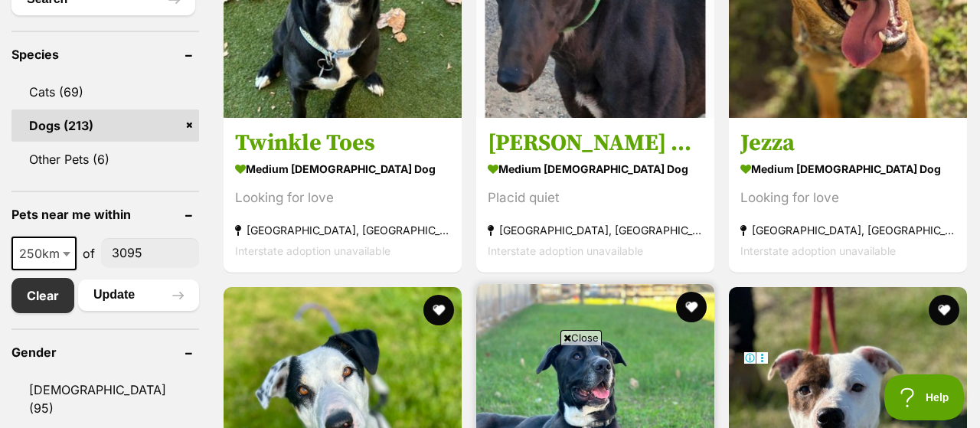
scroll to position [694, 0]
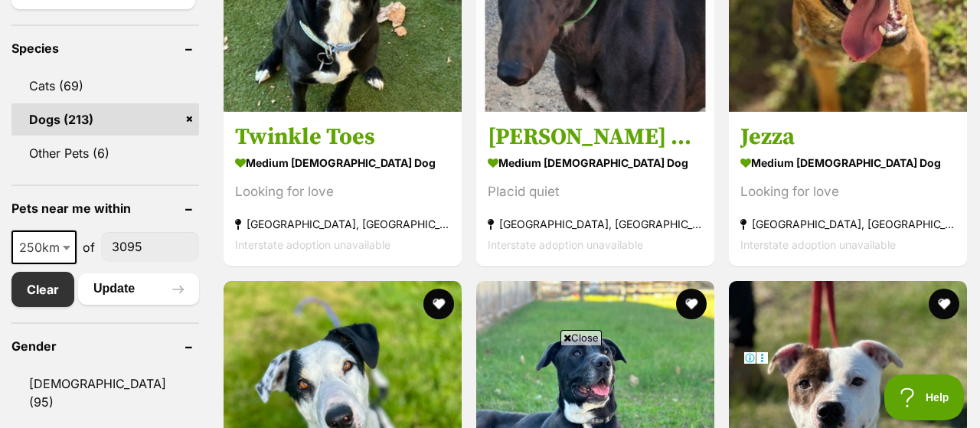
click at [583, 338] on span "Close" at bounding box center [580, 337] width 41 height 15
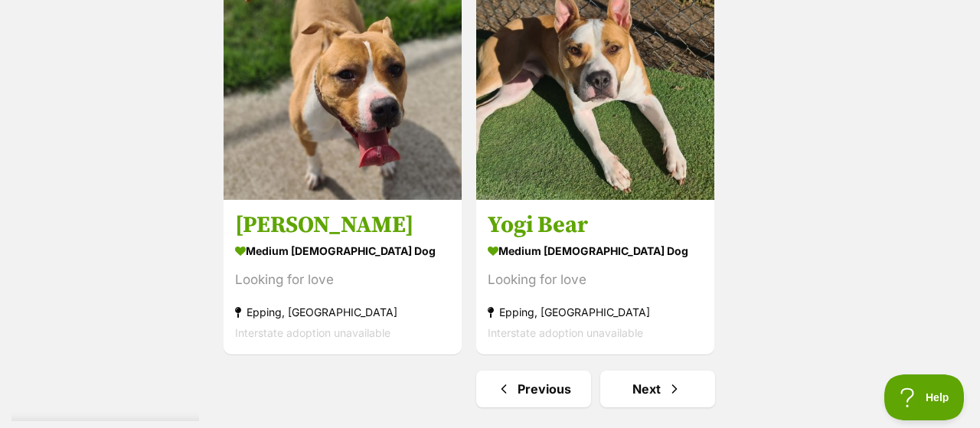
scroll to position [3528, 0]
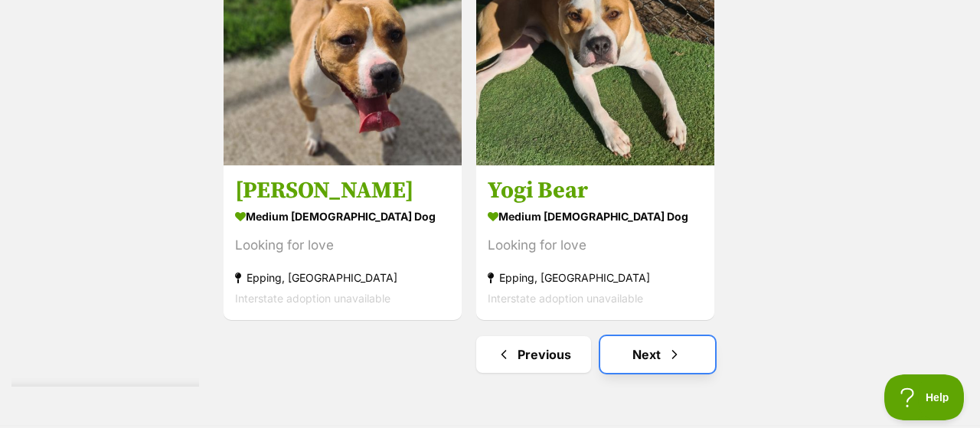
click at [649, 336] on link "Next" at bounding box center [657, 354] width 115 height 37
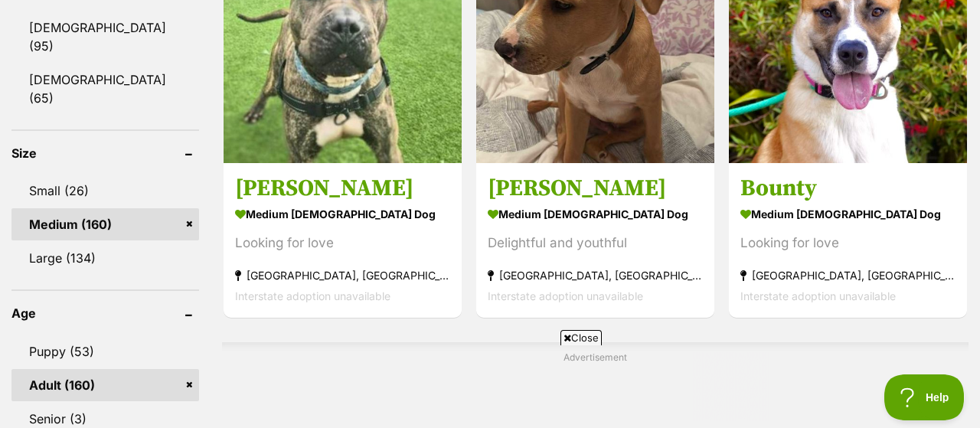
scroll to position [1322, 0]
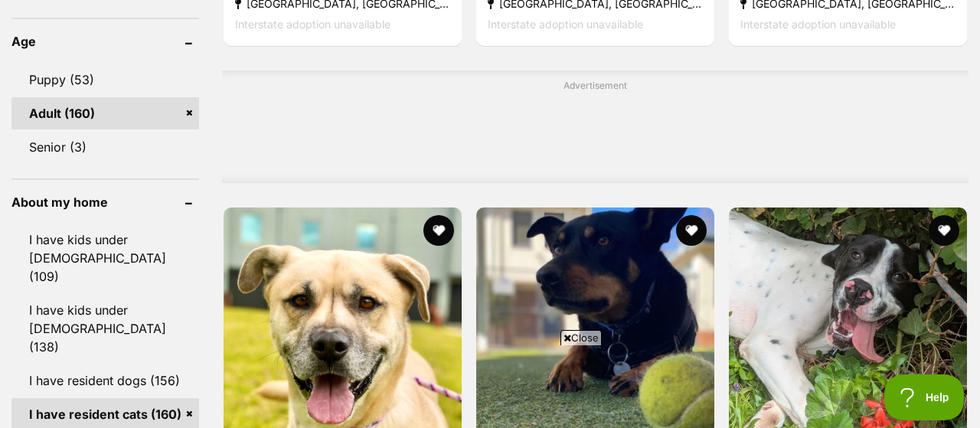
click at [596, 336] on span "Close" at bounding box center [580, 337] width 41 height 15
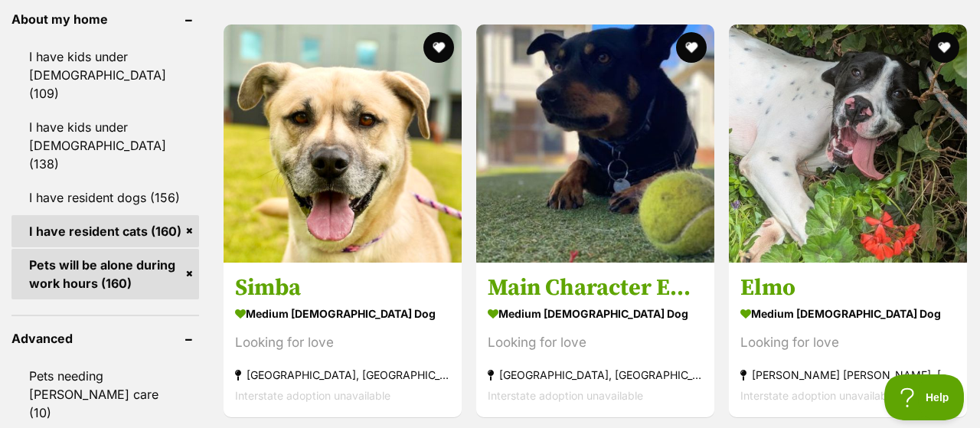
scroll to position [1511, 0]
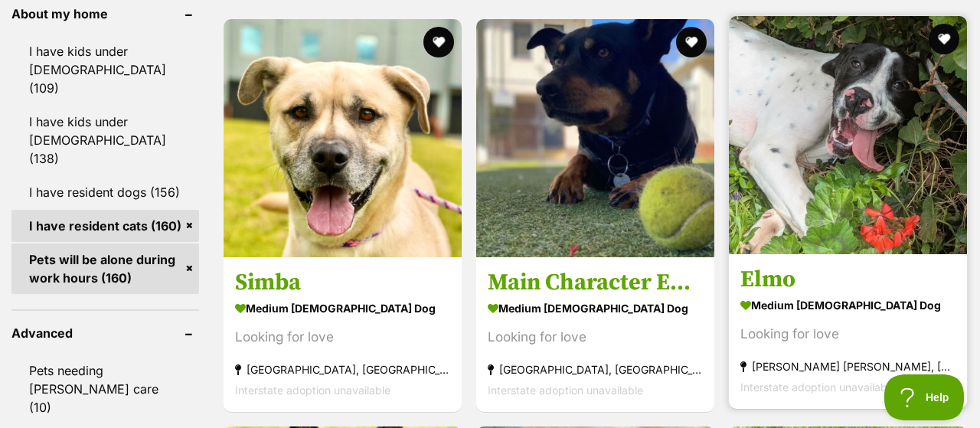
click at [770, 294] on strong "medium male Dog" at bounding box center [847, 305] width 215 height 22
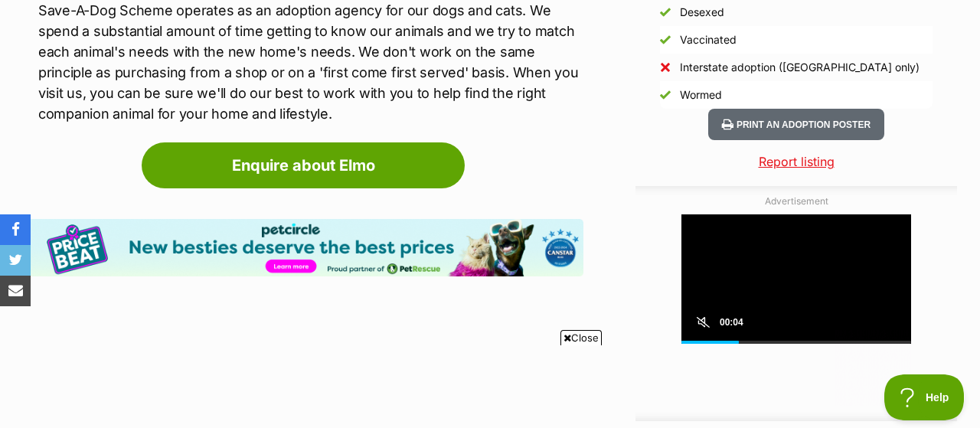
scroll to position [1467, 0]
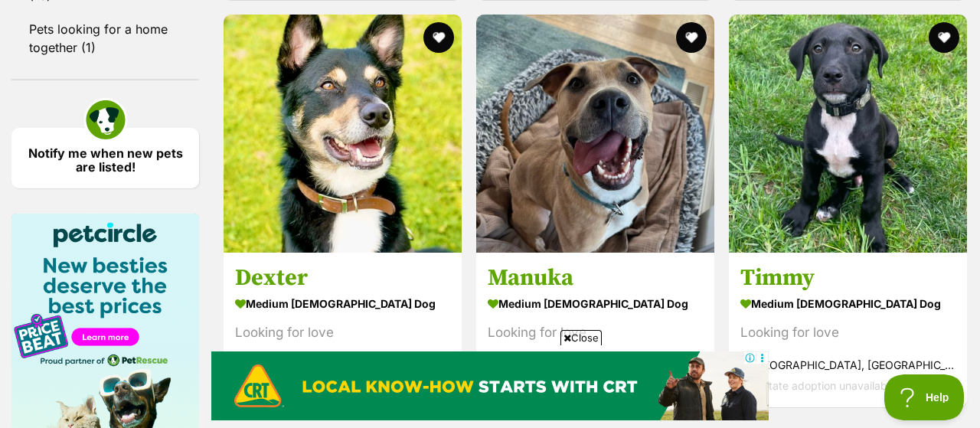
click at [576, 341] on span "Close" at bounding box center [580, 337] width 41 height 15
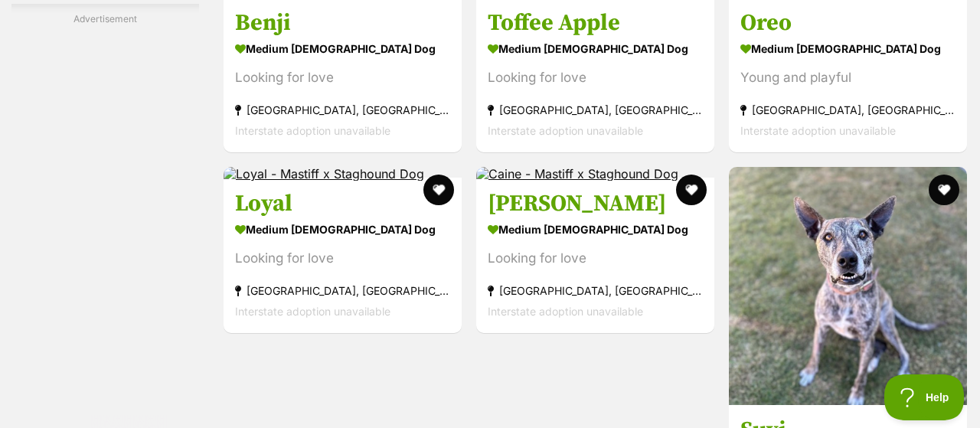
scroll to position [2731, 0]
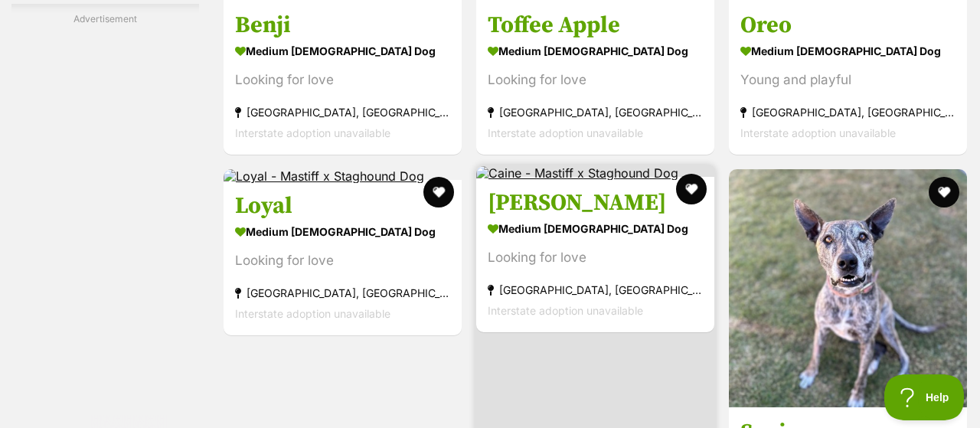
click at [534, 218] on strong "medium [DEMOGRAPHIC_DATA] Dog" at bounding box center [595, 229] width 215 height 22
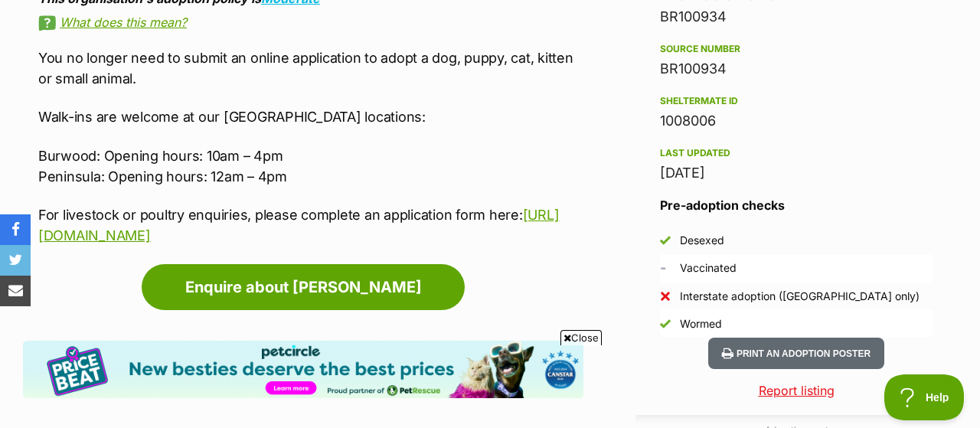
scroll to position [1391, 0]
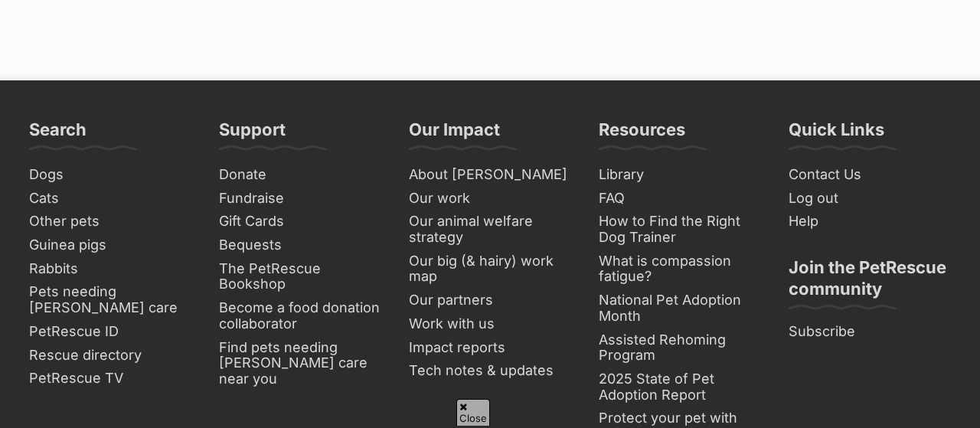
scroll to position [3982, 0]
